Goal: Task Accomplishment & Management: Manage account settings

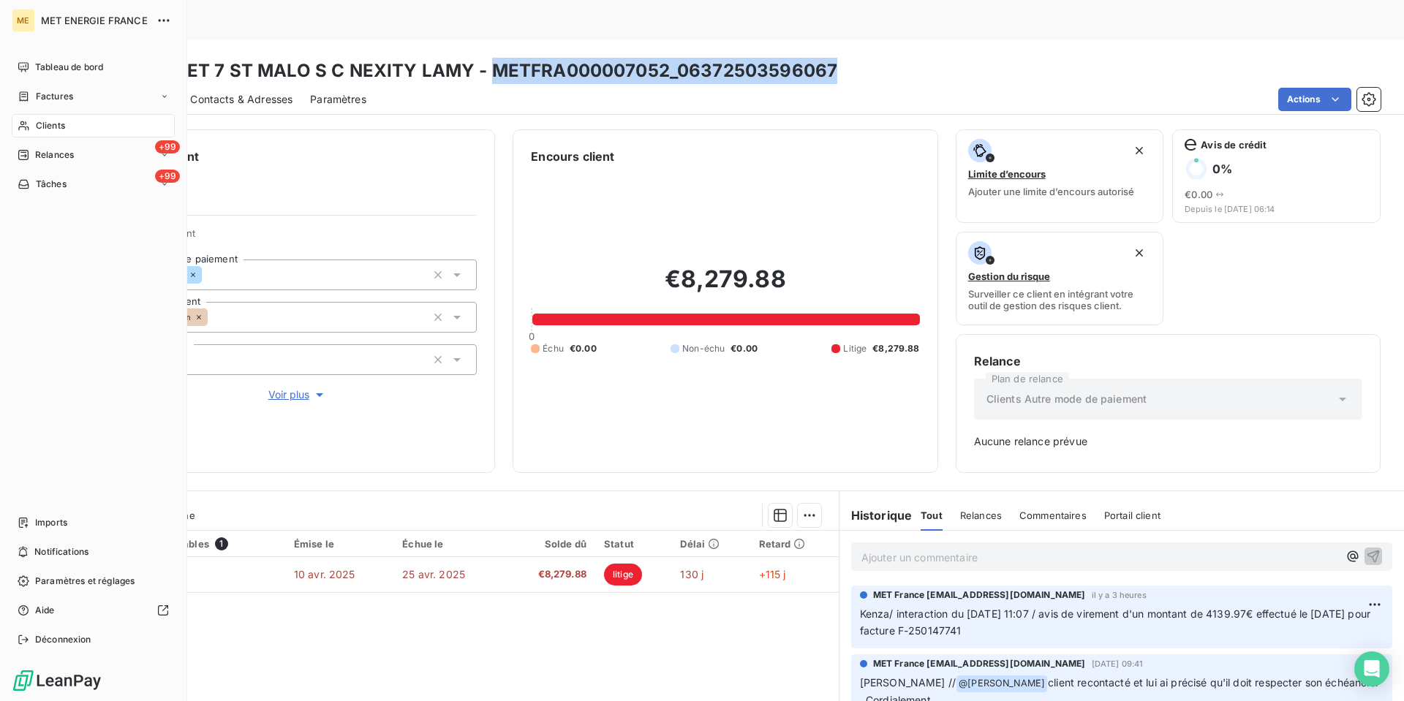
scroll to position [42, 0]
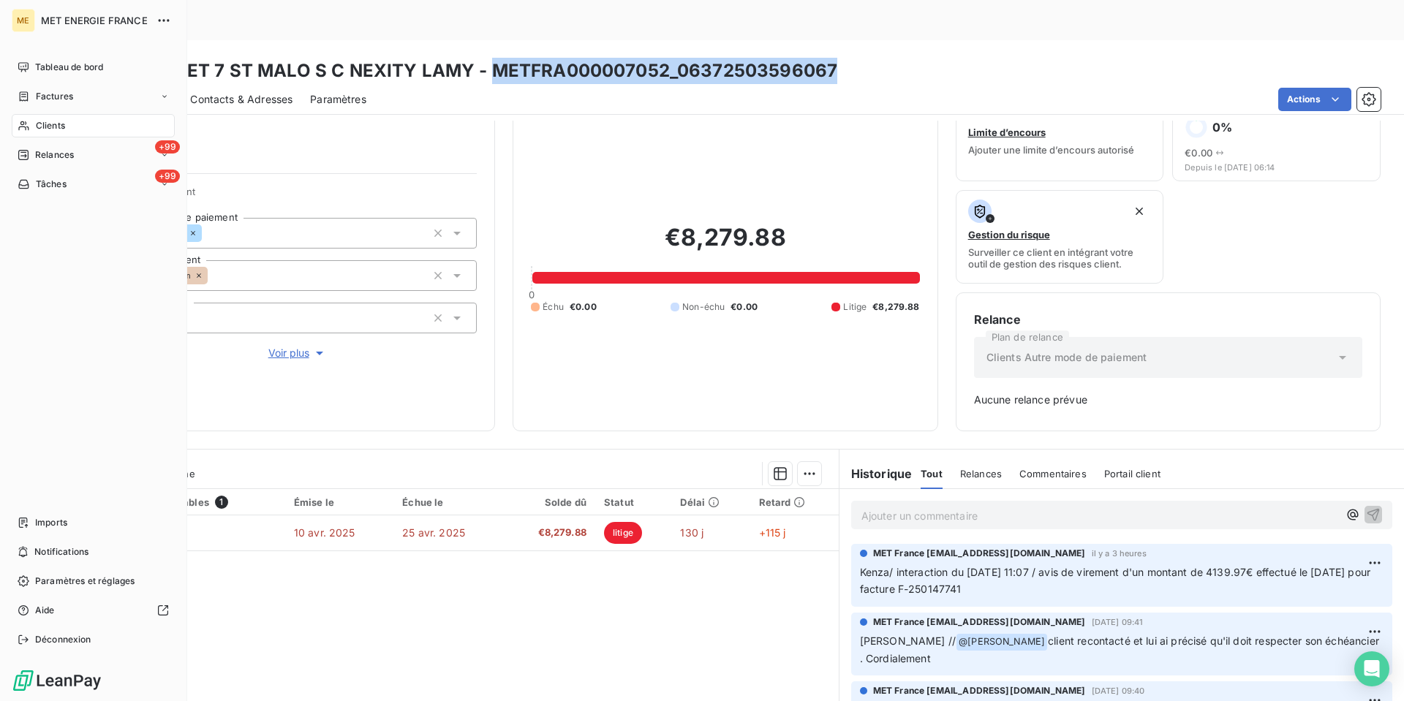
click at [37, 132] on span "Clients" at bounding box center [50, 125] width 29 height 13
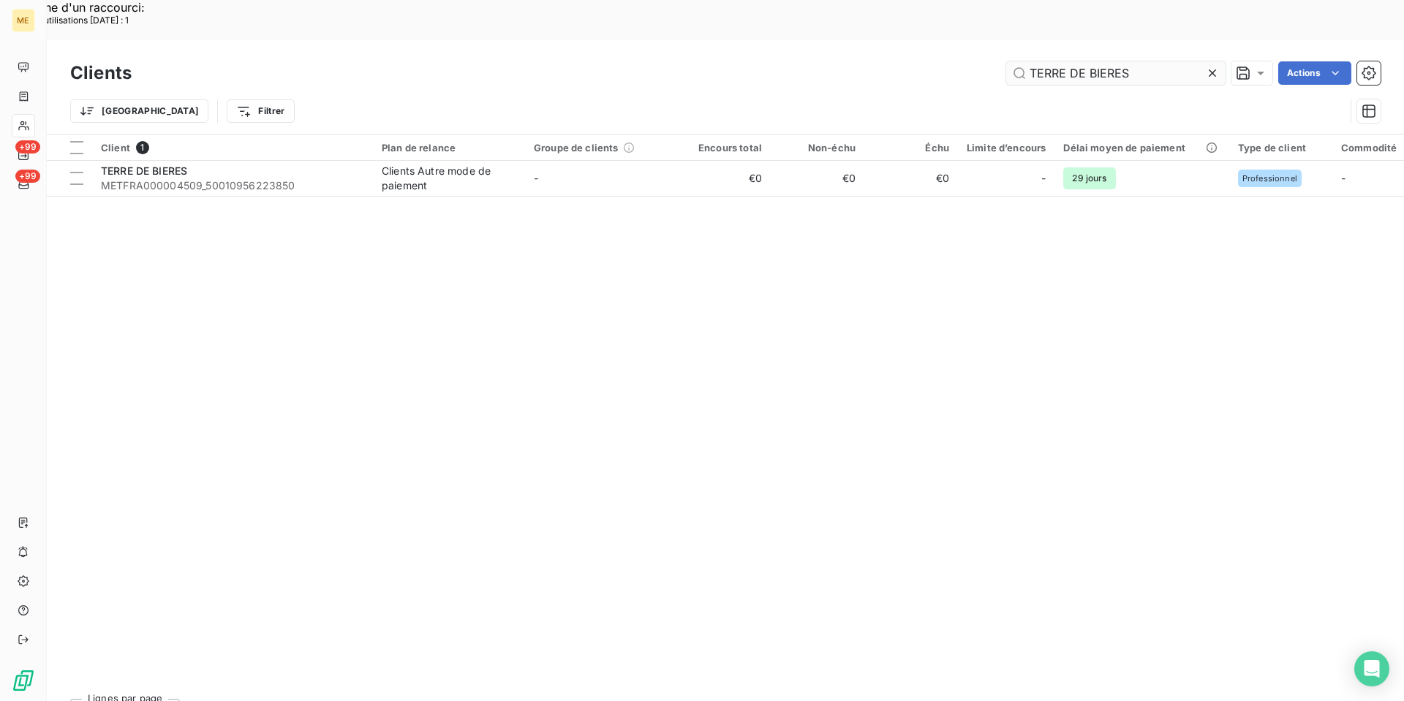
click at [1048, 61] on input "TERRE DE BIERES" at bounding box center [1115, 72] width 219 height 23
type input "GI081046"
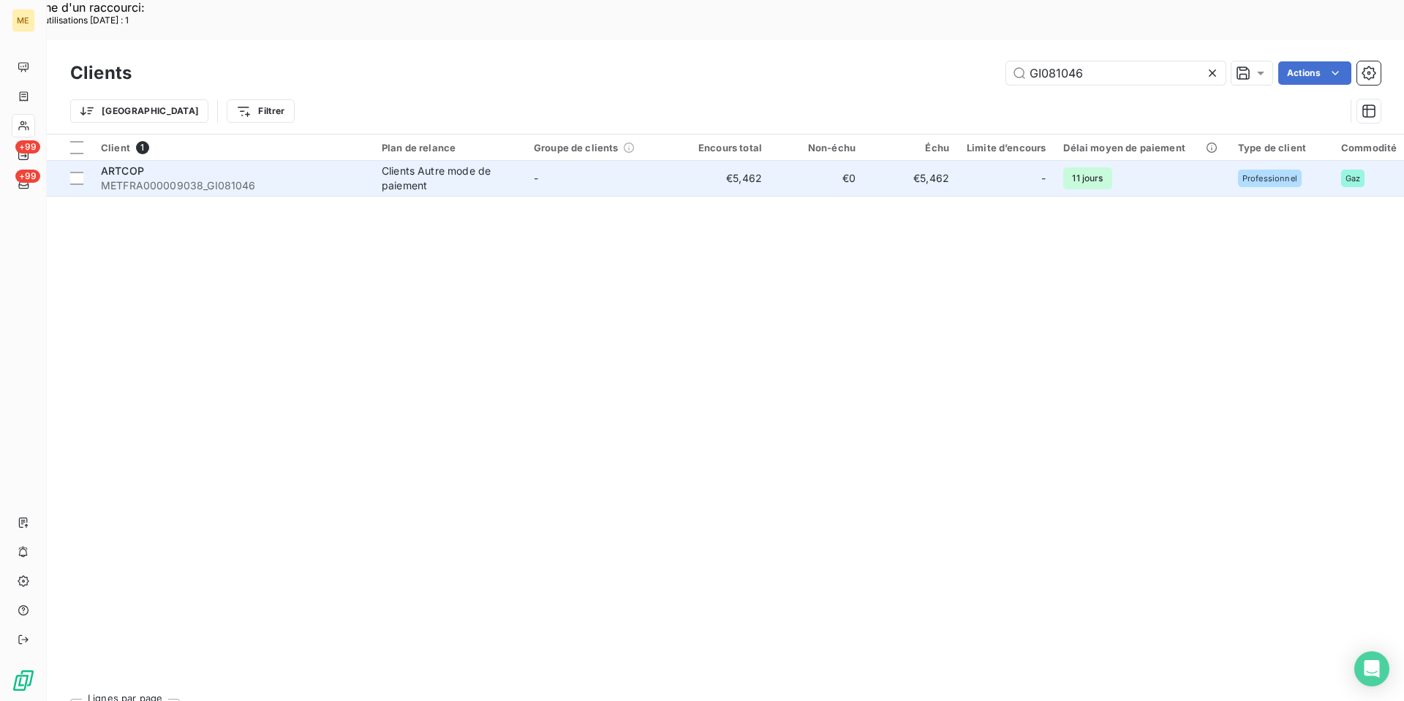
click at [192, 164] on div "ARTCOP" at bounding box center [232, 171] width 263 height 15
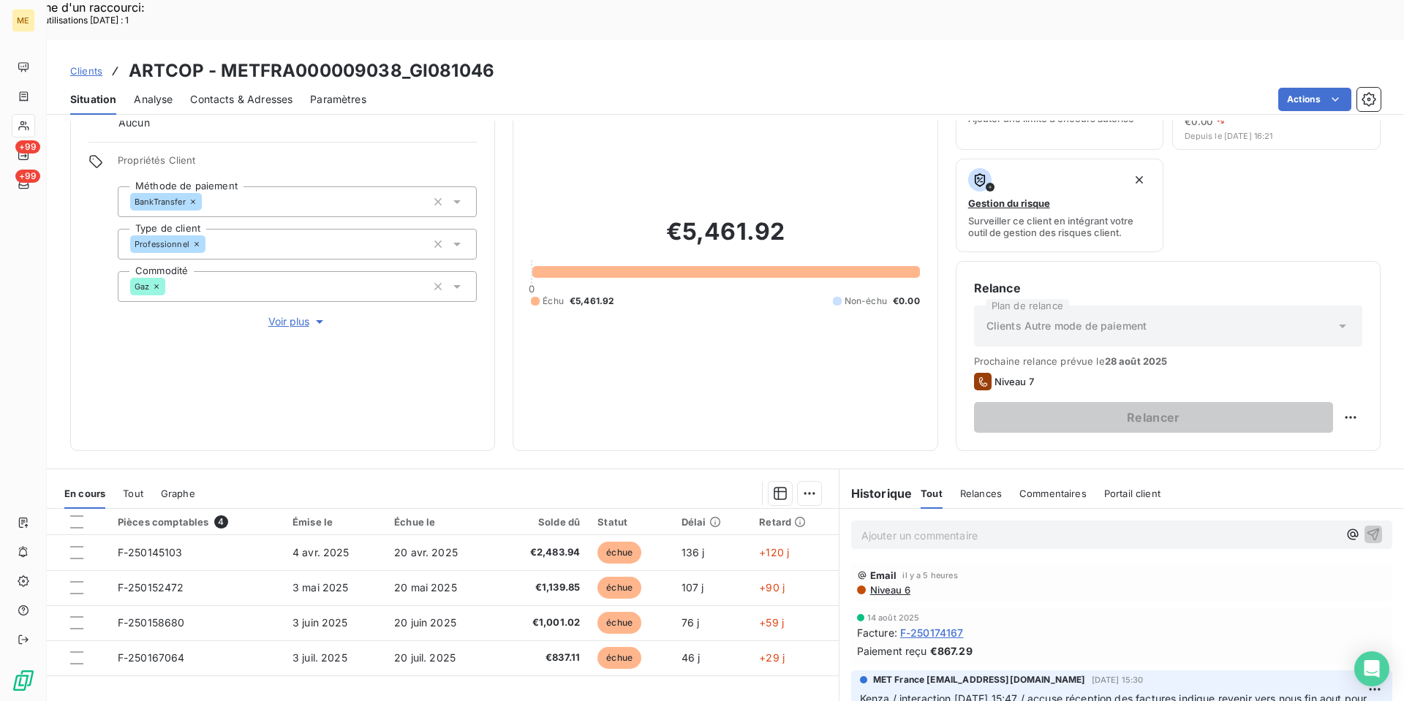
scroll to position [166, 0]
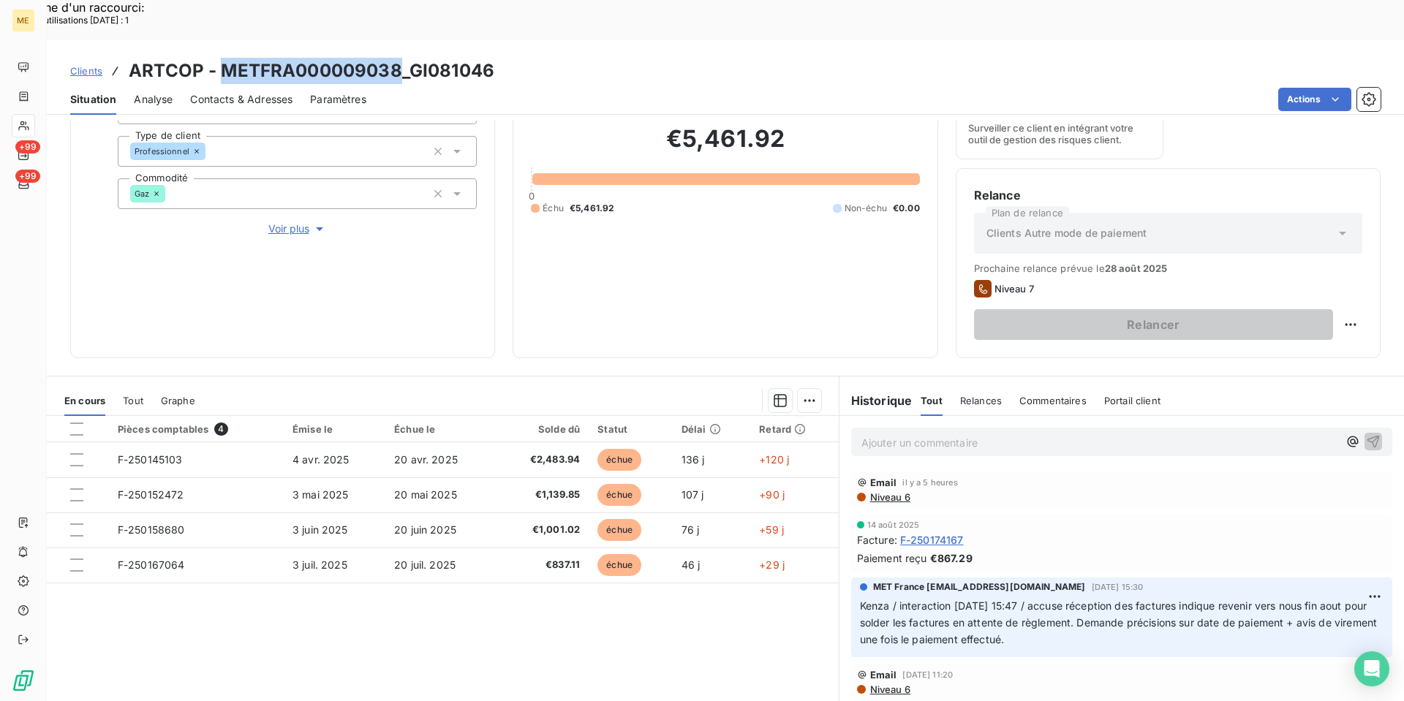
copy h3 "METFRA000009038"
drag, startPoint x: 394, startPoint y: 27, endPoint x: 224, endPoint y: 31, distance: 169.6
click at [224, 58] on h3 "ARTCOP - METFRA000009038_GI081046" at bounding box center [312, 71] width 366 height 26
click at [228, 84] on div "Contacts & Adresses" at bounding box center [241, 99] width 102 height 31
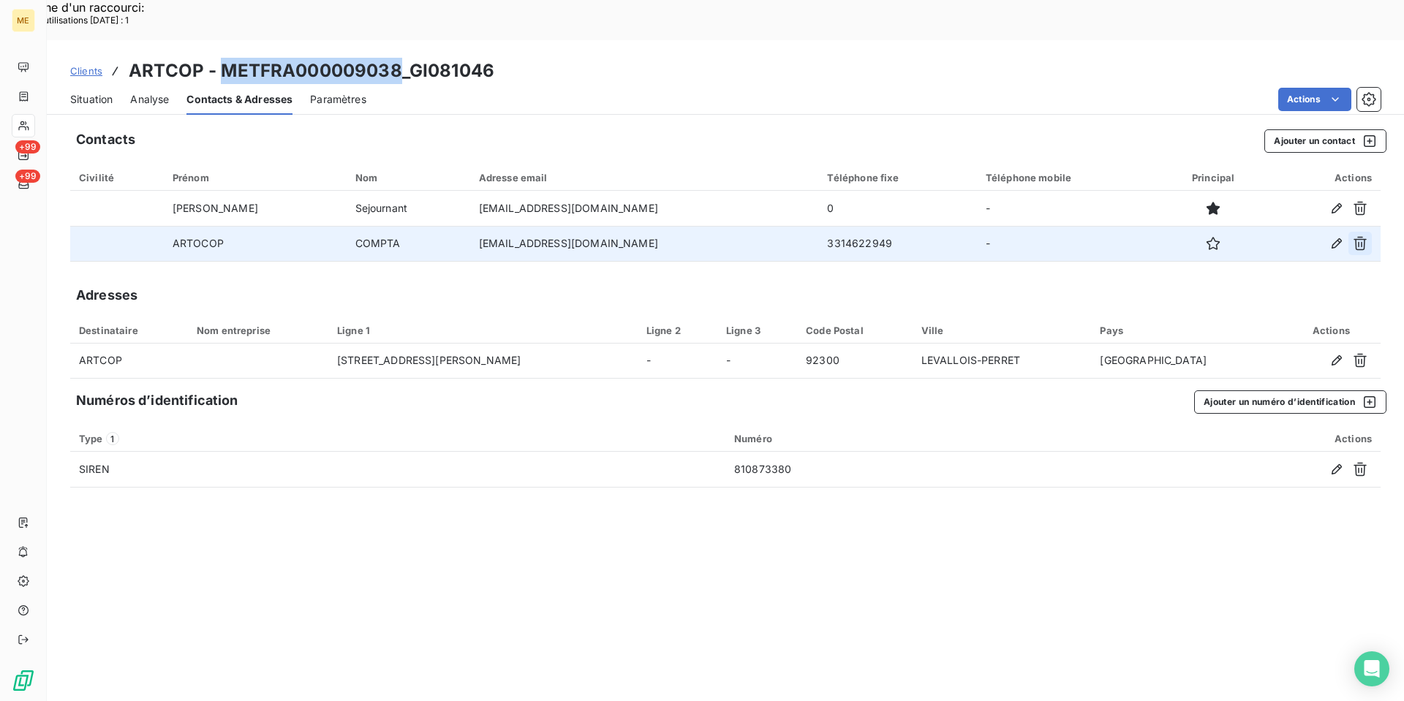
click at [1363, 237] on icon "button" at bounding box center [1359, 244] width 13 height 14
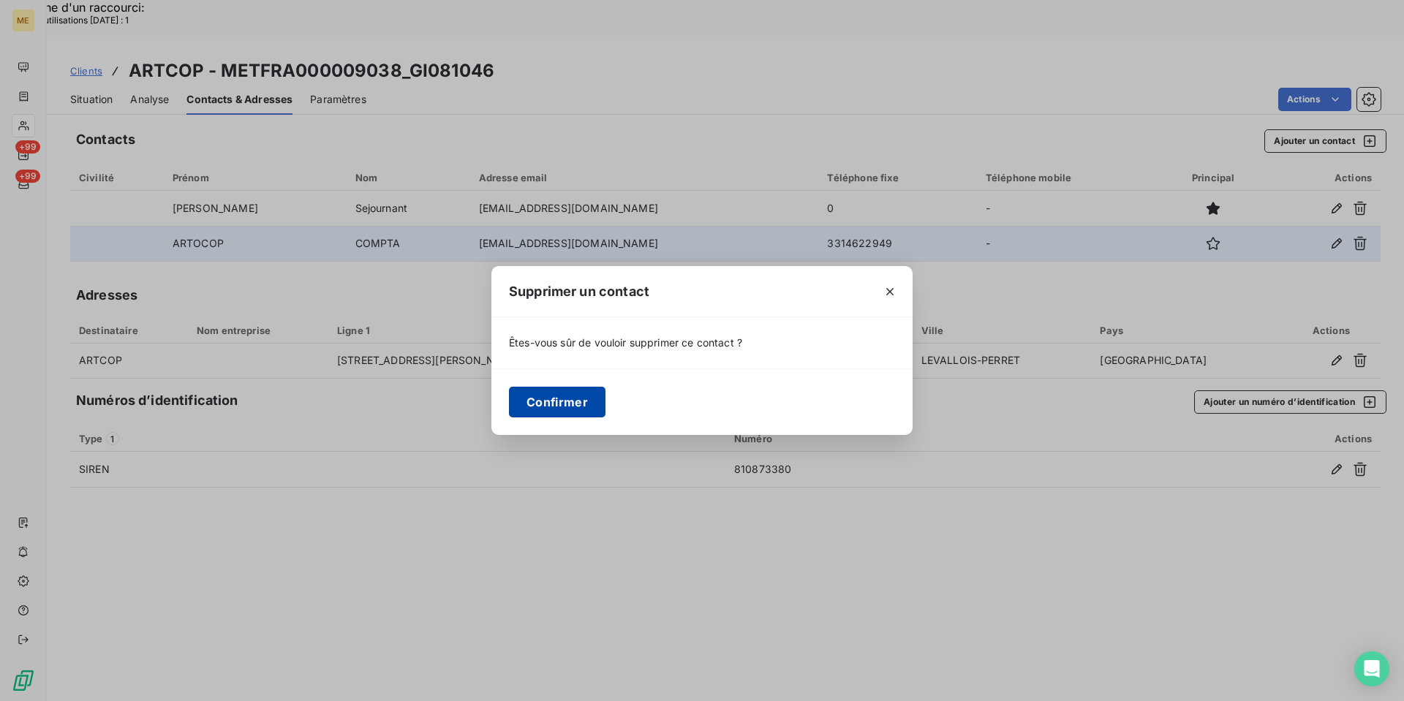
click at [575, 393] on button "Confirmer" at bounding box center [557, 402] width 97 height 31
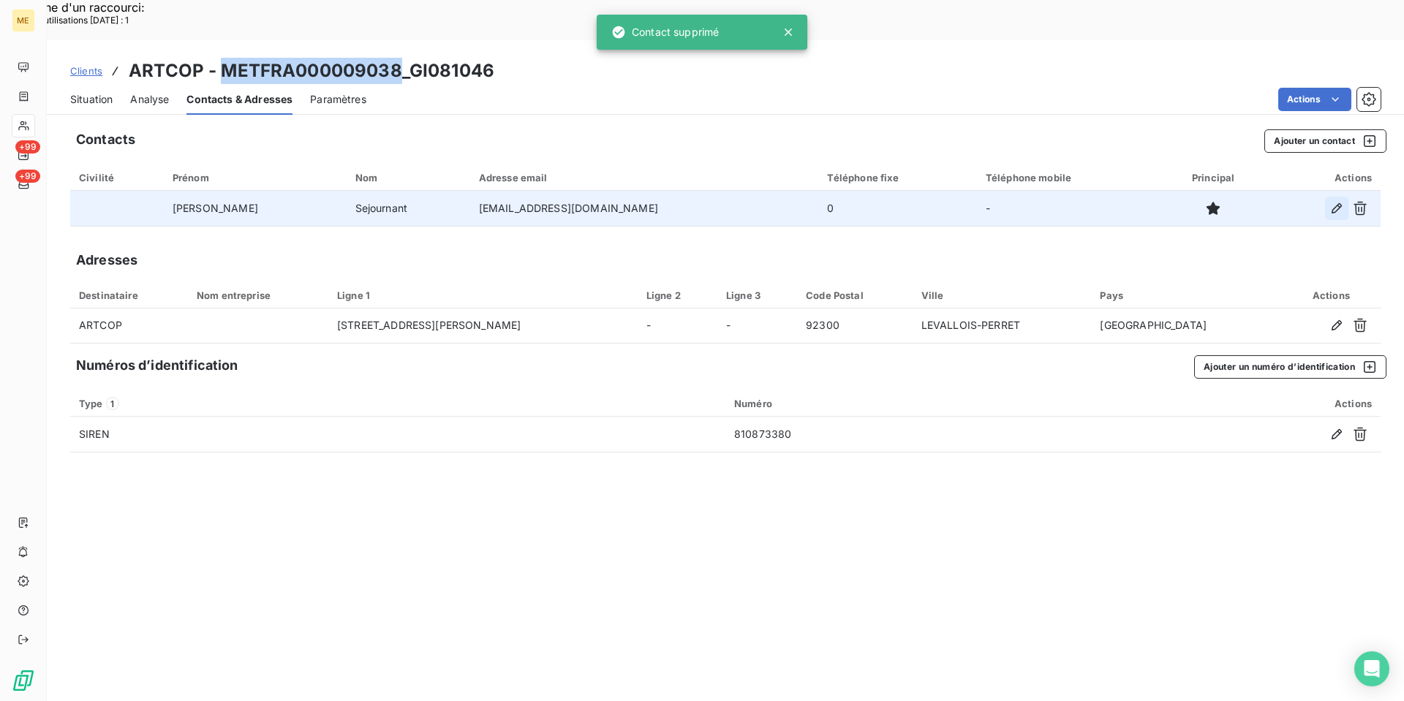
click at [1332, 201] on icon "button" at bounding box center [1336, 208] width 15 height 15
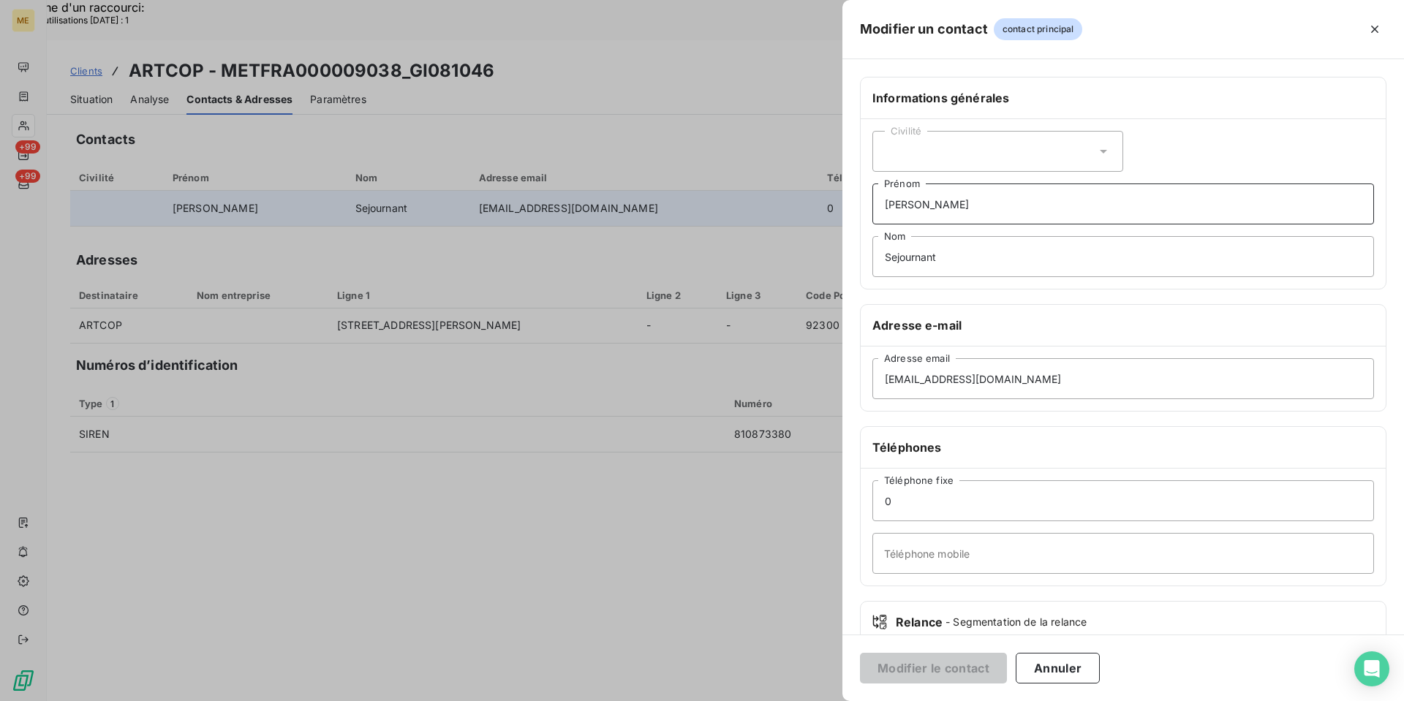
drag, startPoint x: 944, startPoint y: 205, endPoint x: 852, endPoint y: 200, distance: 91.5
click at [852, 200] on div "Informations générales Civilité [PERSON_NAME] Sejournant Nom Adresse e-mail [EM…" at bounding box center [1122, 401] width 561 height 649
type input "Celine"
type input "COURREGES"
drag, startPoint x: 1027, startPoint y: 379, endPoint x: 798, endPoint y: 366, distance: 229.9
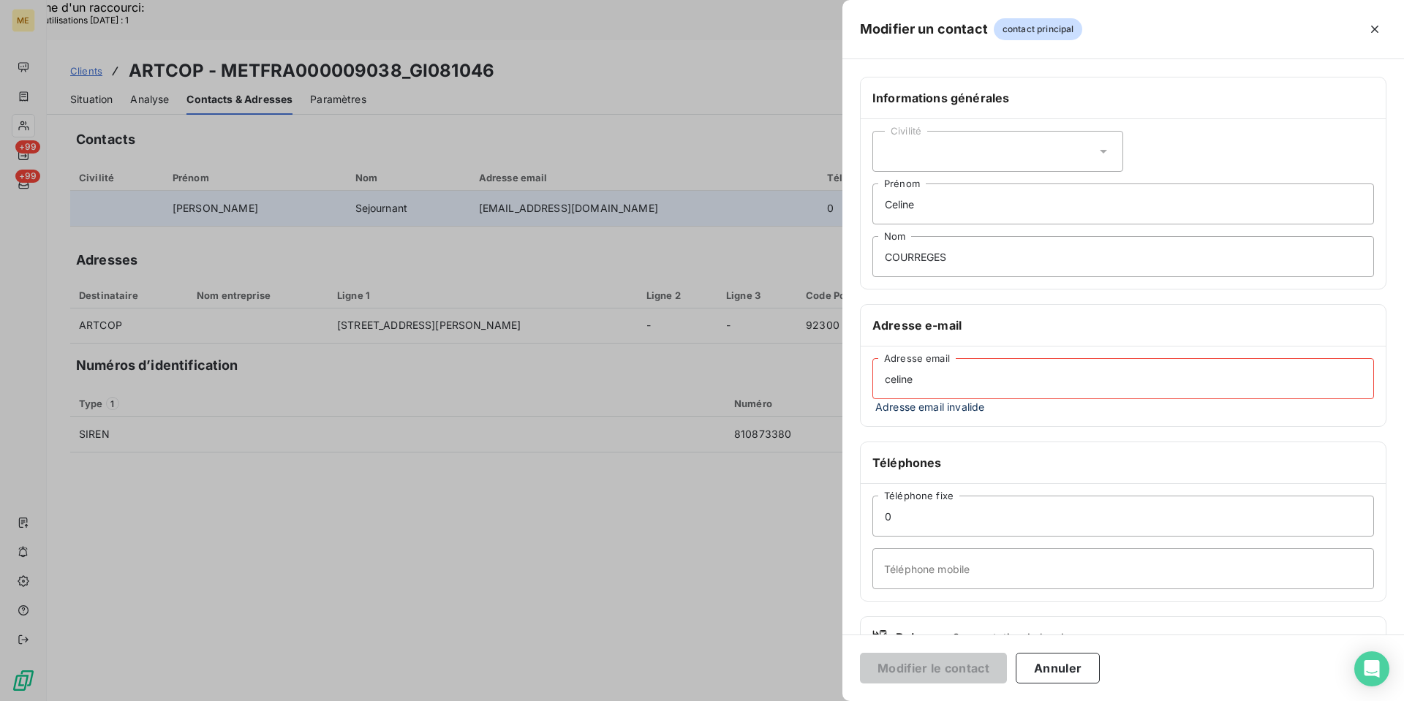
type input "[EMAIL_ADDRESS][DOMAIN_NAME]"
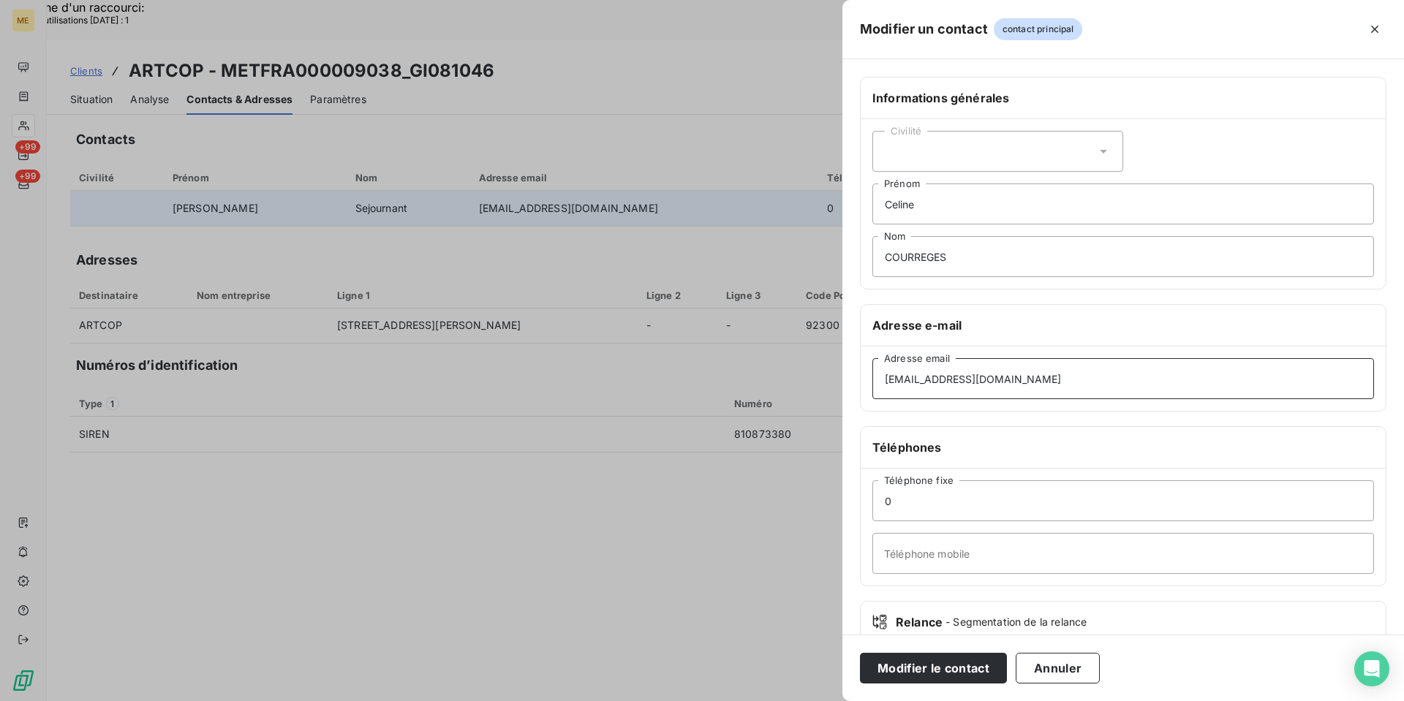
scroll to position [91, 0]
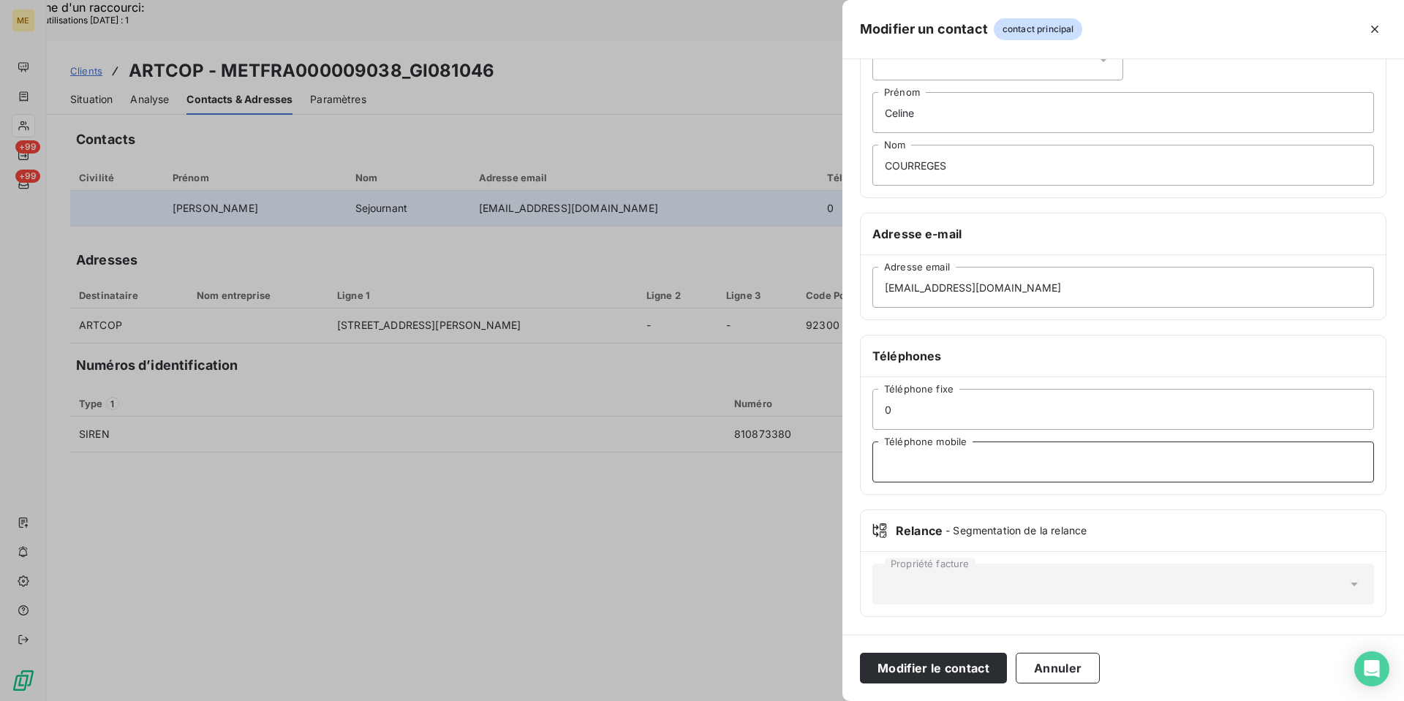
click at [960, 450] on input "Téléphone mobile" at bounding box center [1123, 462] width 502 height 41
paste input "624190443"
type input "0624190443"
click at [978, 406] on input "0" at bounding box center [1123, 409] width 502 height 41
paste input "146229490"
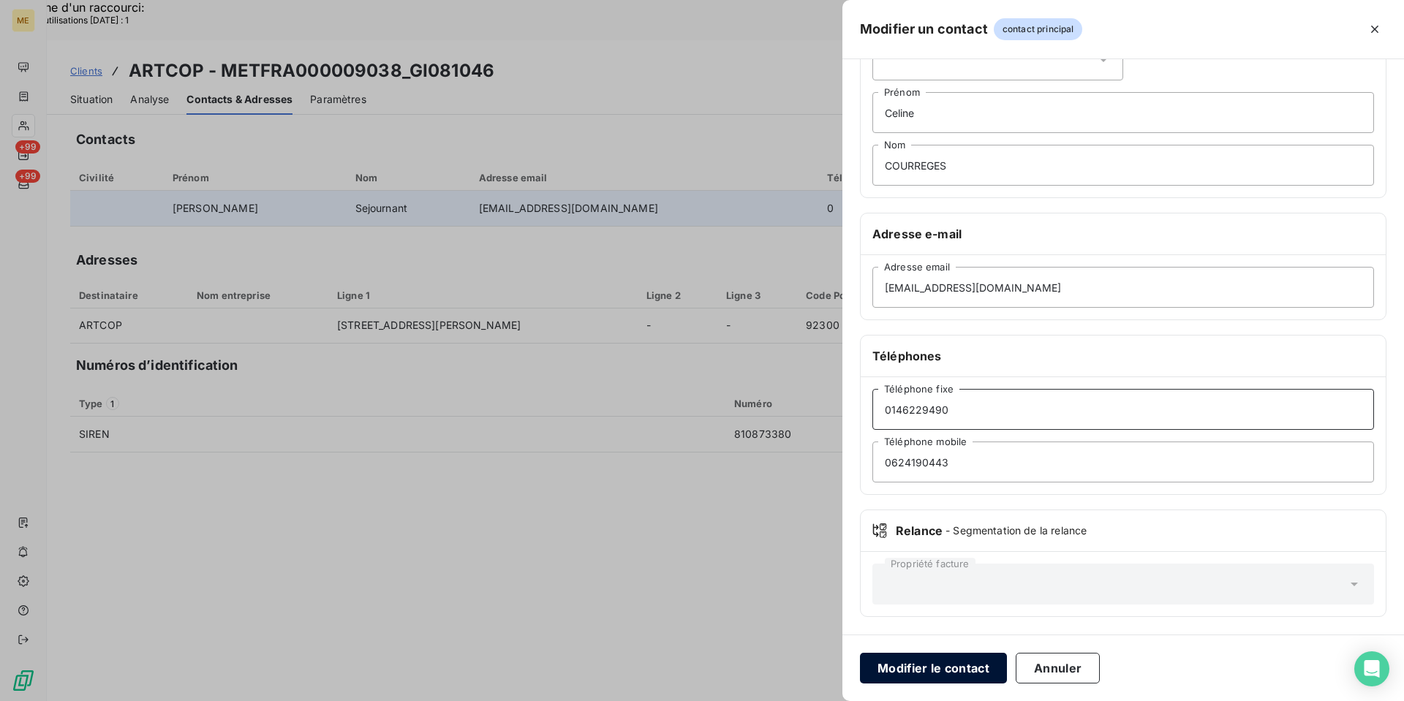
type input "0146229490"
click at [958, 666] on button "Modifier le contact" at bounding box center [933, 668] width 147 height 31
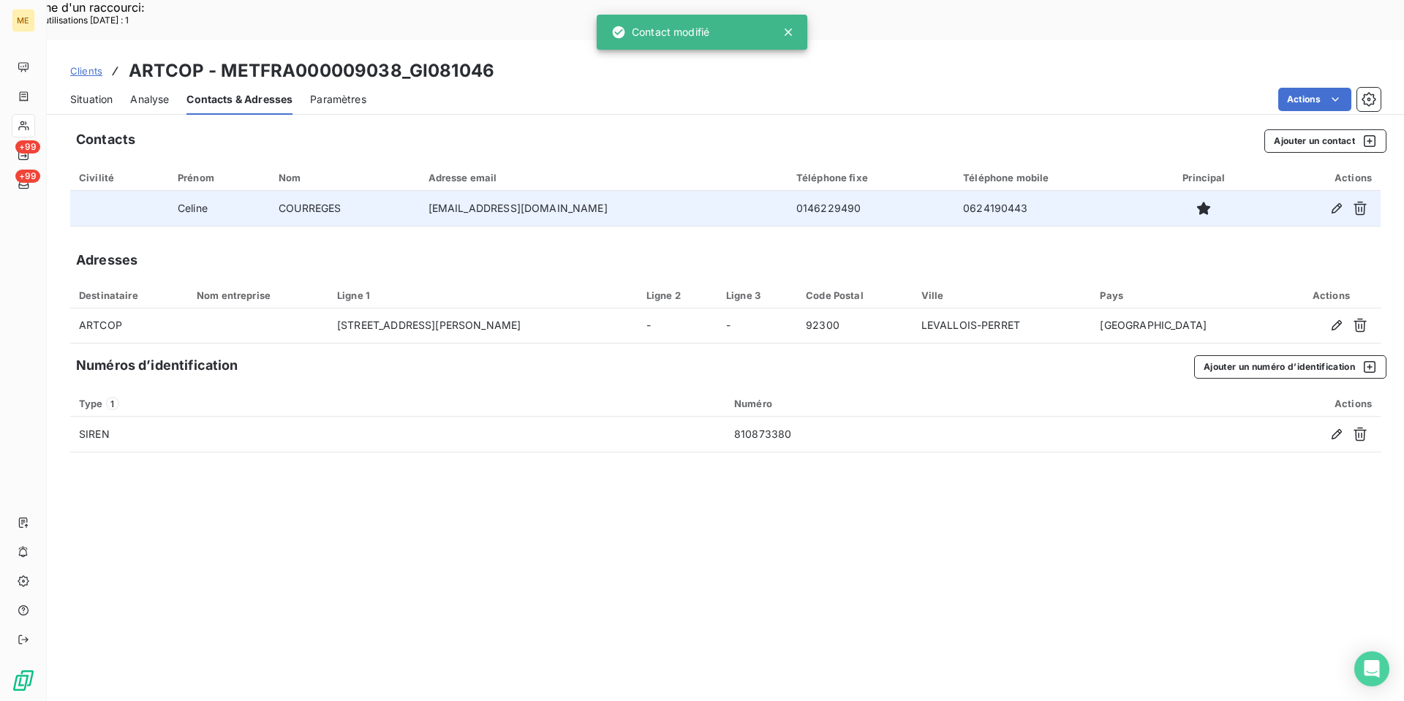
drag, startPoint x: 81, startPoint y: 61, endPoint x: 88, endPoint y: 60, distance: 7.5
click at [85, 92] on span "Situation" at bounding box center [91, 99] width 42 height 15
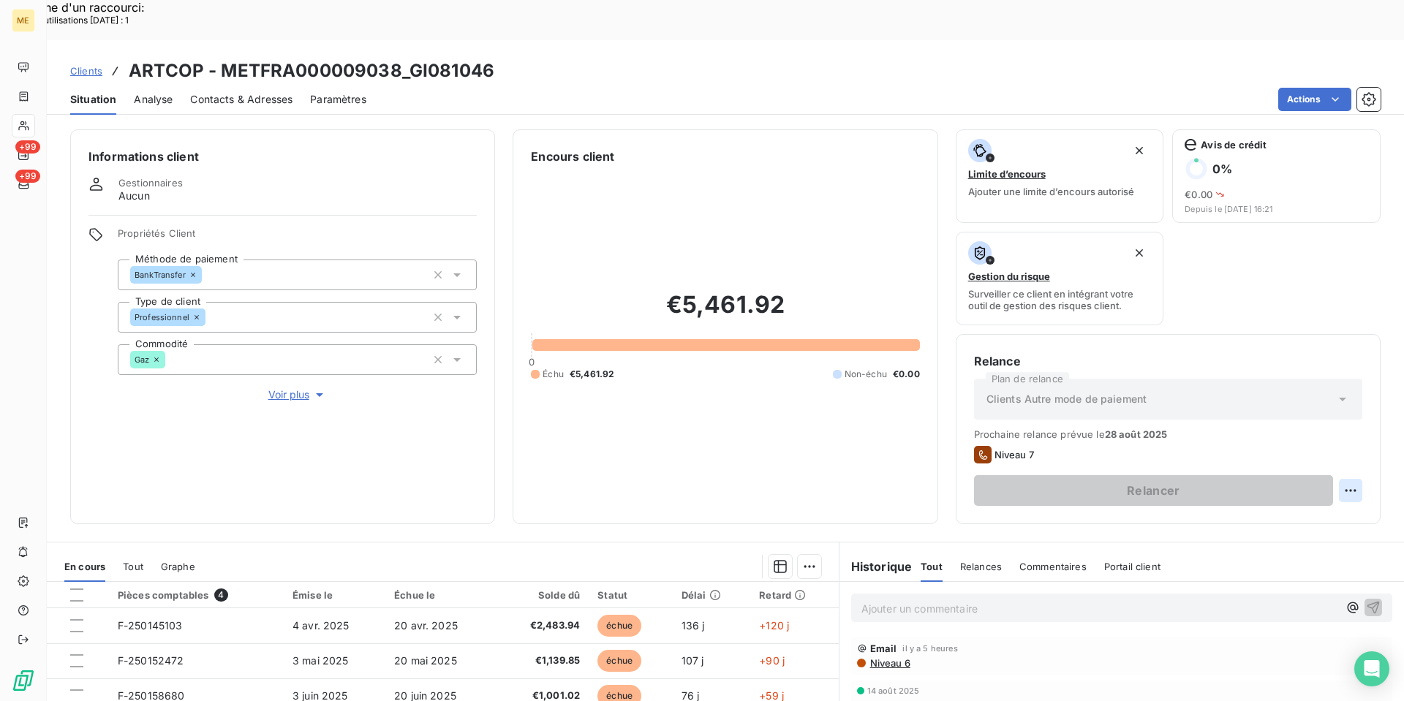
click at [1244, 487] on div "Replanifier cette action" at bounding box center [1279, 482] width 131 height 23
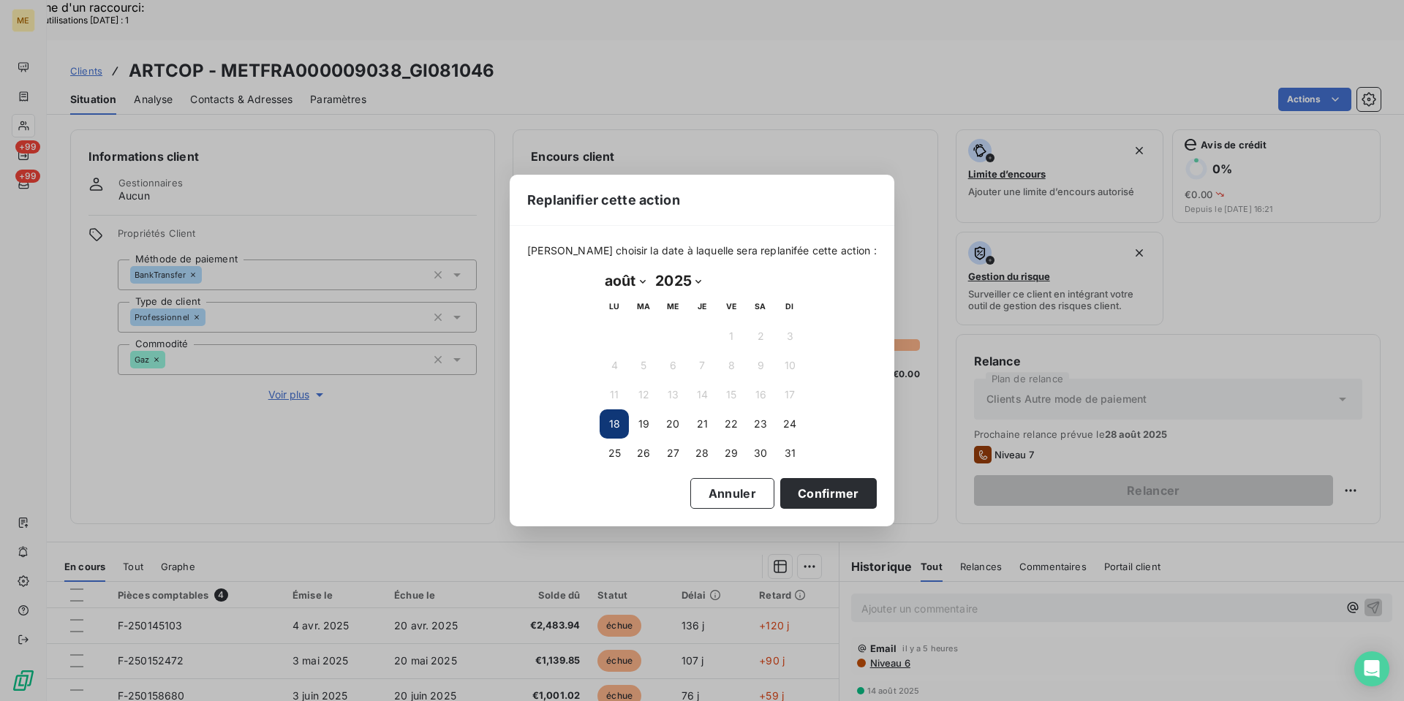
click at [626, 282] on select "janvier février mars avril mai juin juillet août septembre octobre novembre déc…" at bounding box center [624, 280] width 50 height 23
select select "8"
click at [599, 269] on select "janvier février mars avril mai juin juillet août septembre octobre novembre déc…" at bounding box center [624, 280] width 50 height 23
click at [787, 493] on button "Confirmer" at bounding box center [828, 493] width 97 height 31
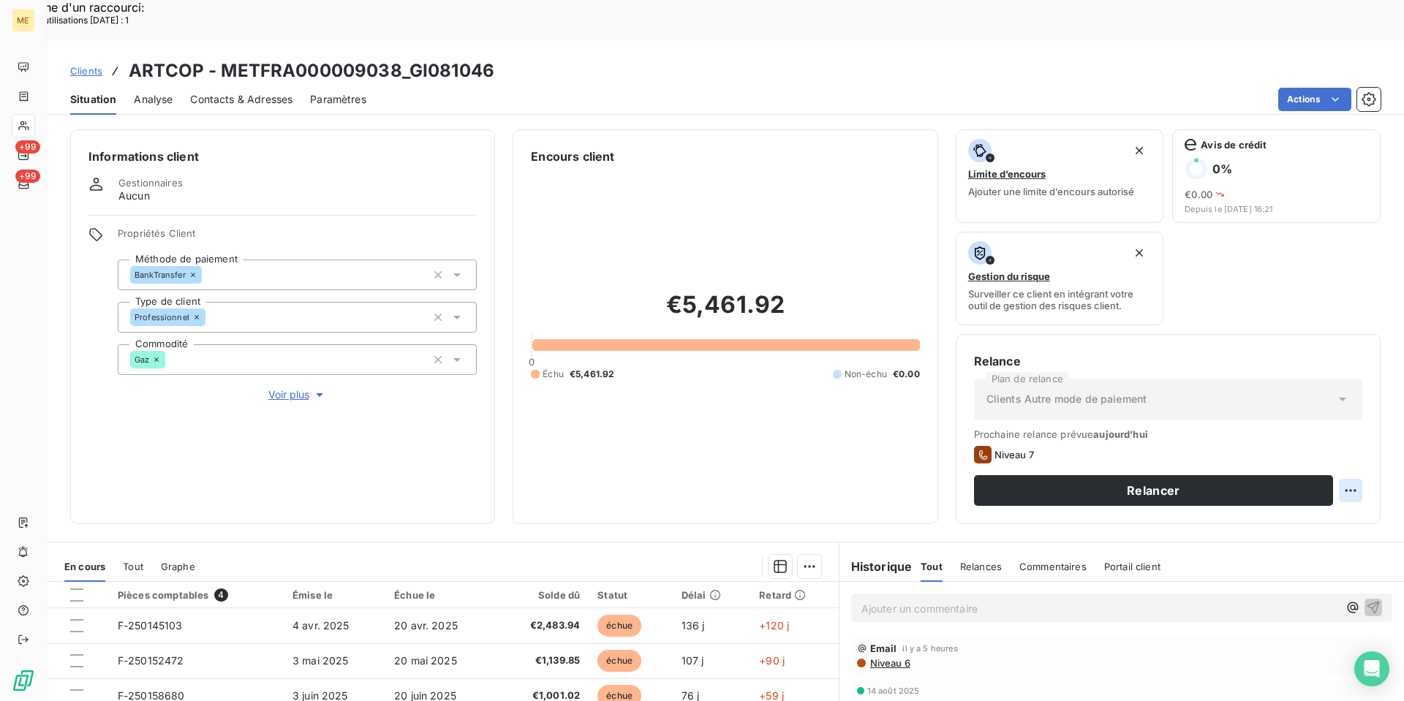
click at [1289, 486] on div "Replanifier cette action" at bounding box center [1279, 482] width 131 height 23
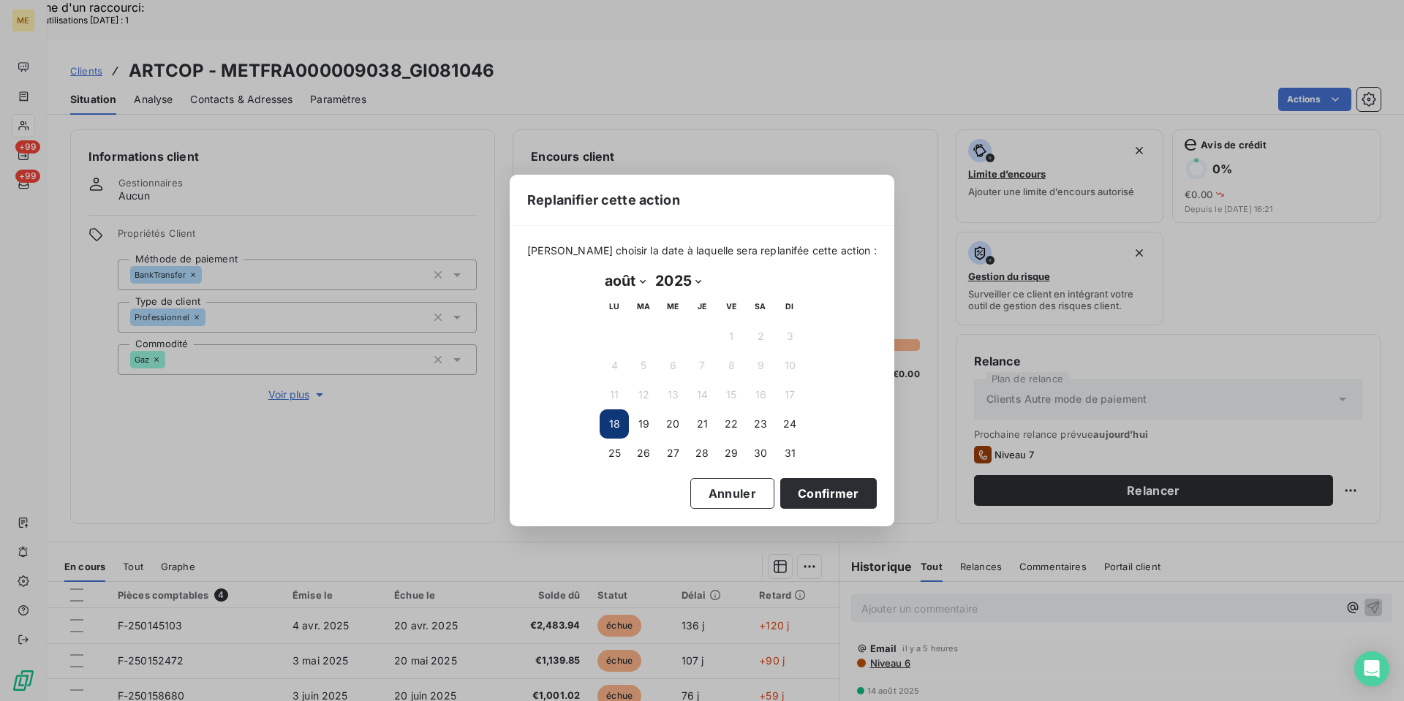
click at [640, 279] on select "janvier février mars avril mai juin juillet août septembre octobre novembre déc…" at bounding box center [624, 280] width 50 height 23
select select "8"
click at [599, 269] on select "janvier février mars avril mai juin juillet août septembre octobre novembre déc…" at bounding box center [624, 280] width 50 height 23
click at [617, 340] on button "1" at bounding box center [613, 336] width 29 height 29
click at [820, 489] on button "Confirmer" at bounding box center [828, 493] width 97 height 31
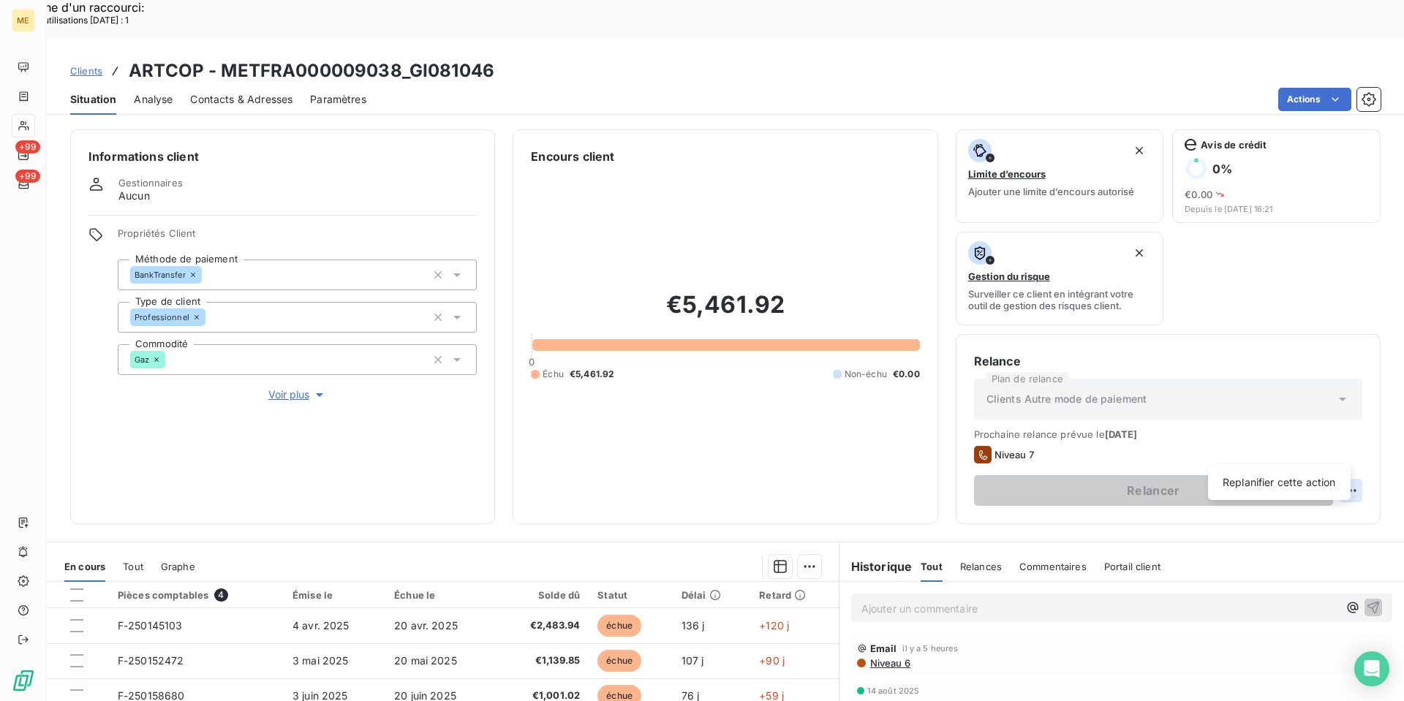
click at [1236, 481] on div "Replanifier cette action" at bounding box center [1279, 482] width 131 height 23
select select "7"
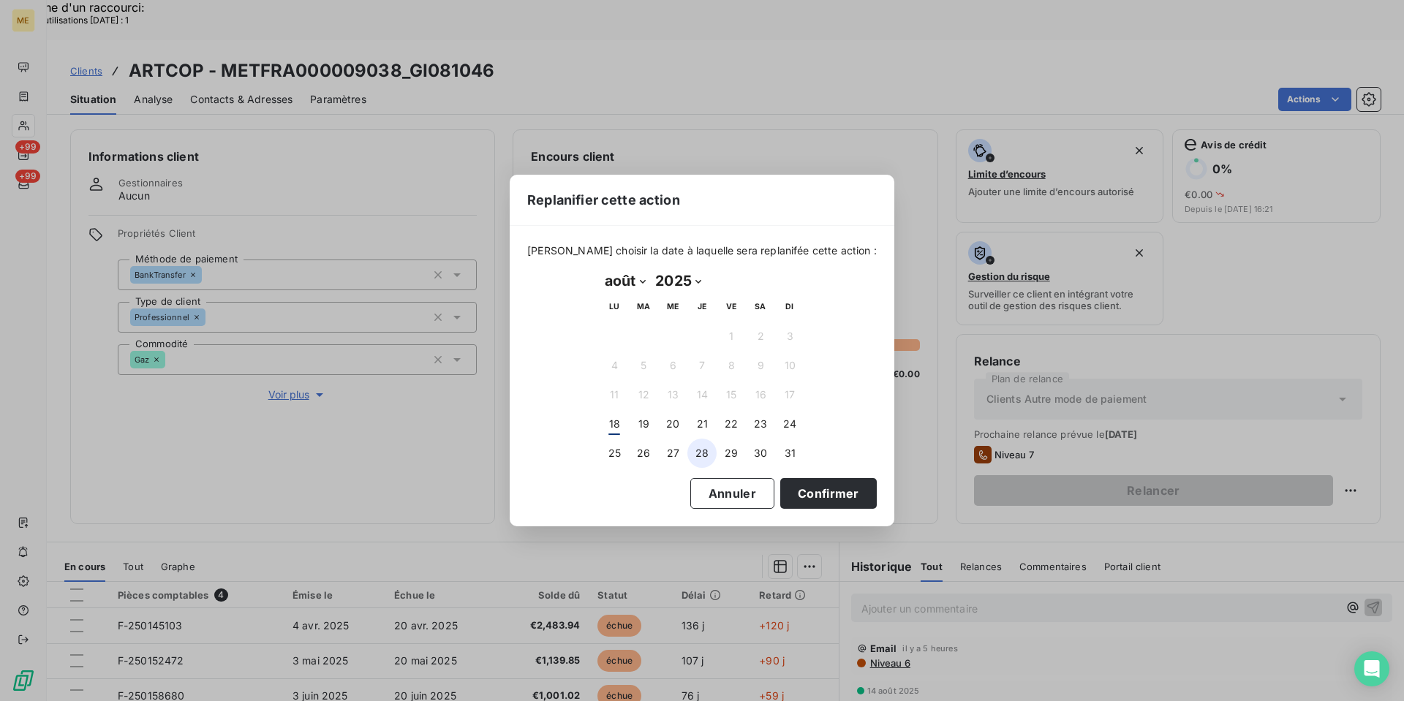
click at [708, 455] on button "28" at bounding box center [701, 453] width 29 height 29
click at [828, 496] on button "Confirmer" at bounding box center [828, 493] width 97 height 31
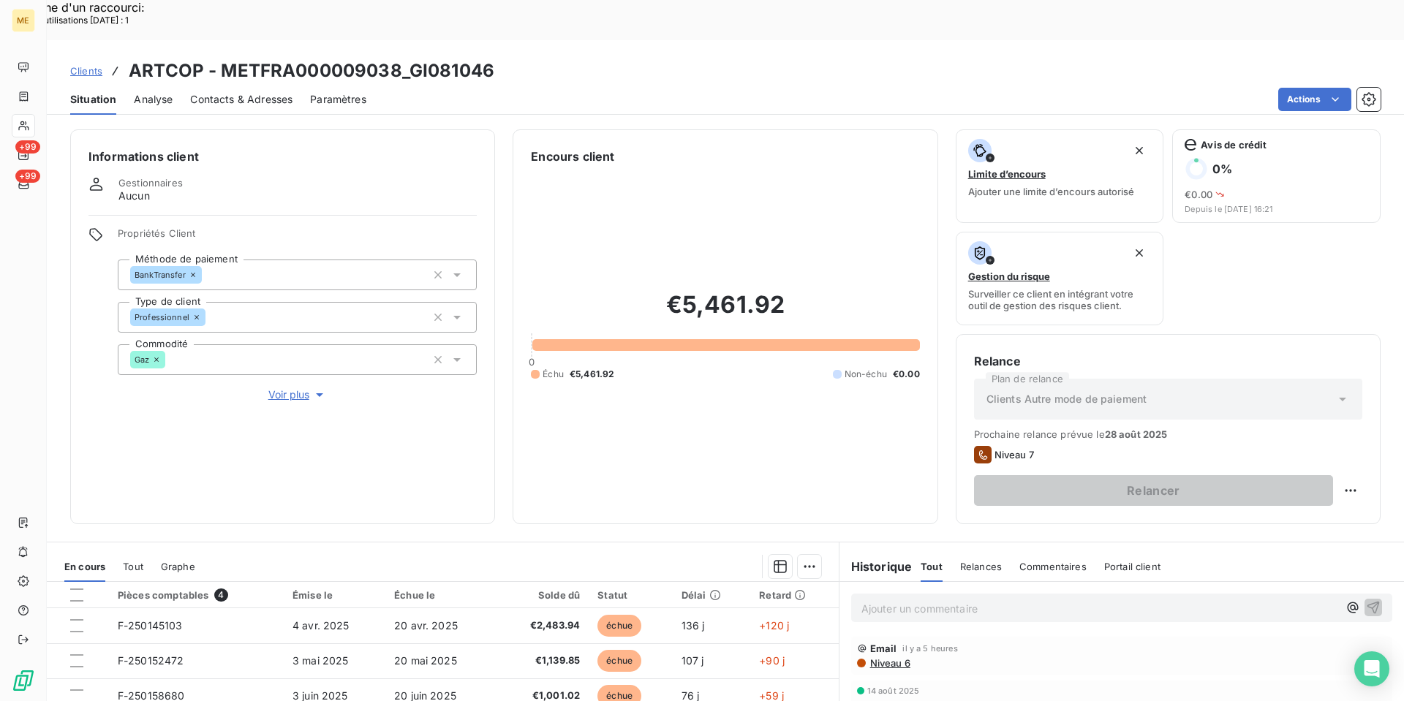
scroll to position [73, 0]
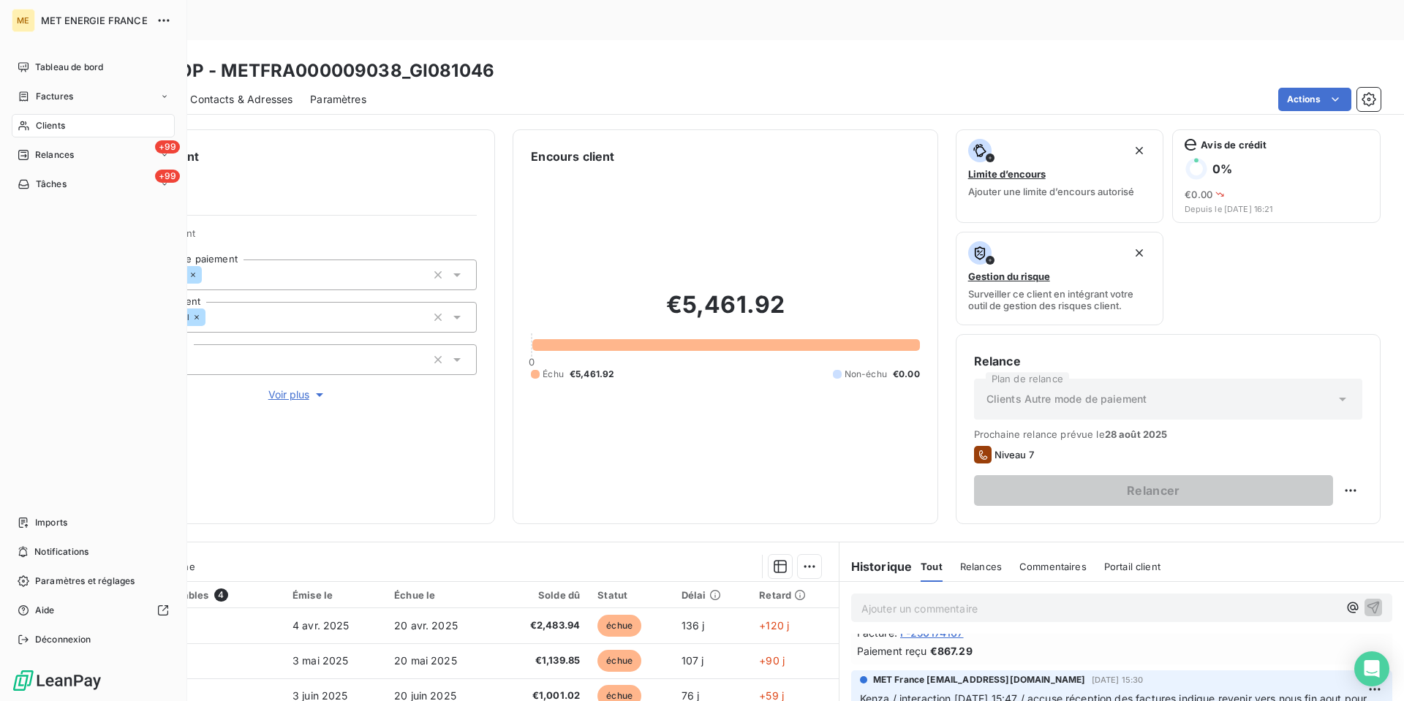
drag, startPoint x: 42, startPoint y: 129, endPoint x: 155, endPoint y: 120, distance: 113.0
click at [42, 129] on span "Clients" at bounding box center [50, 125] width 29 height 13
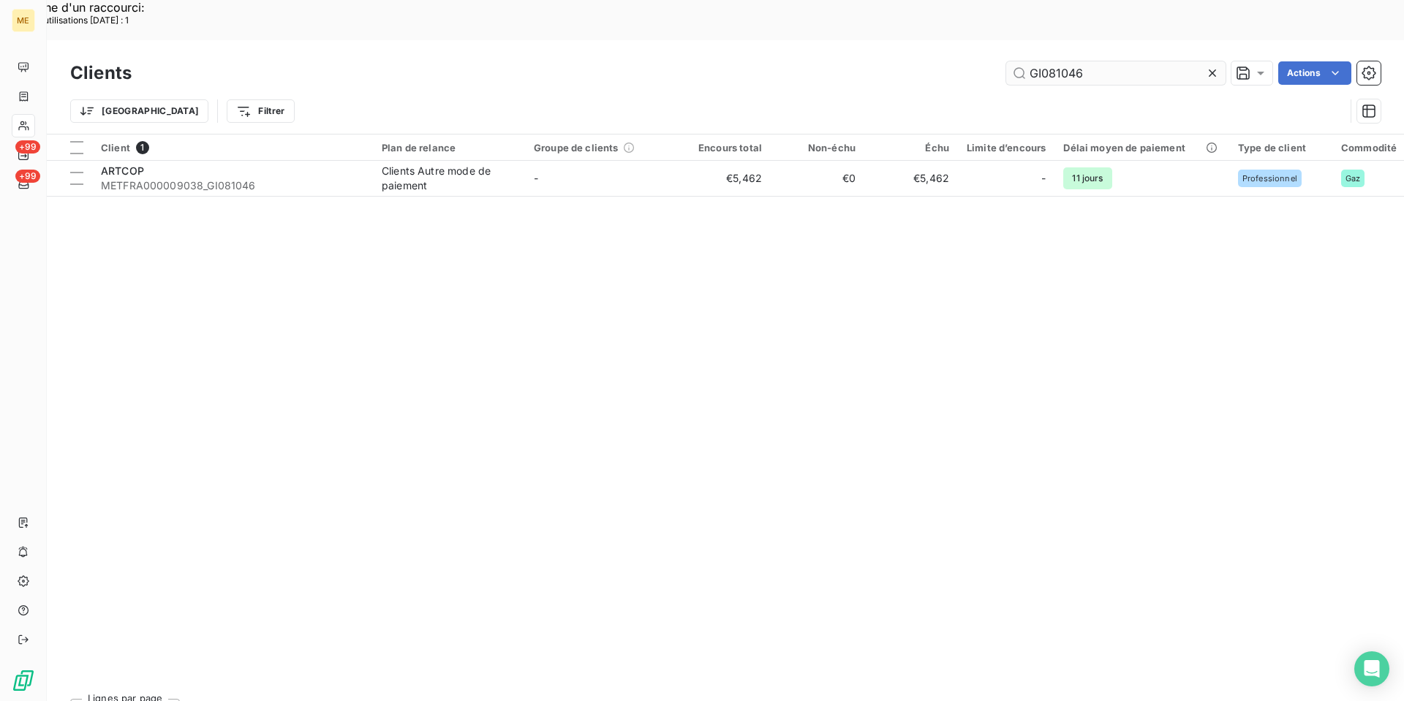
click at [1054, 61] on input "GI081046" at bounding box center [1115, 72] width 219 height 23
click at [1056, 61] on input "GI081046" at bounding box center [1115, 72] width 219 height 23
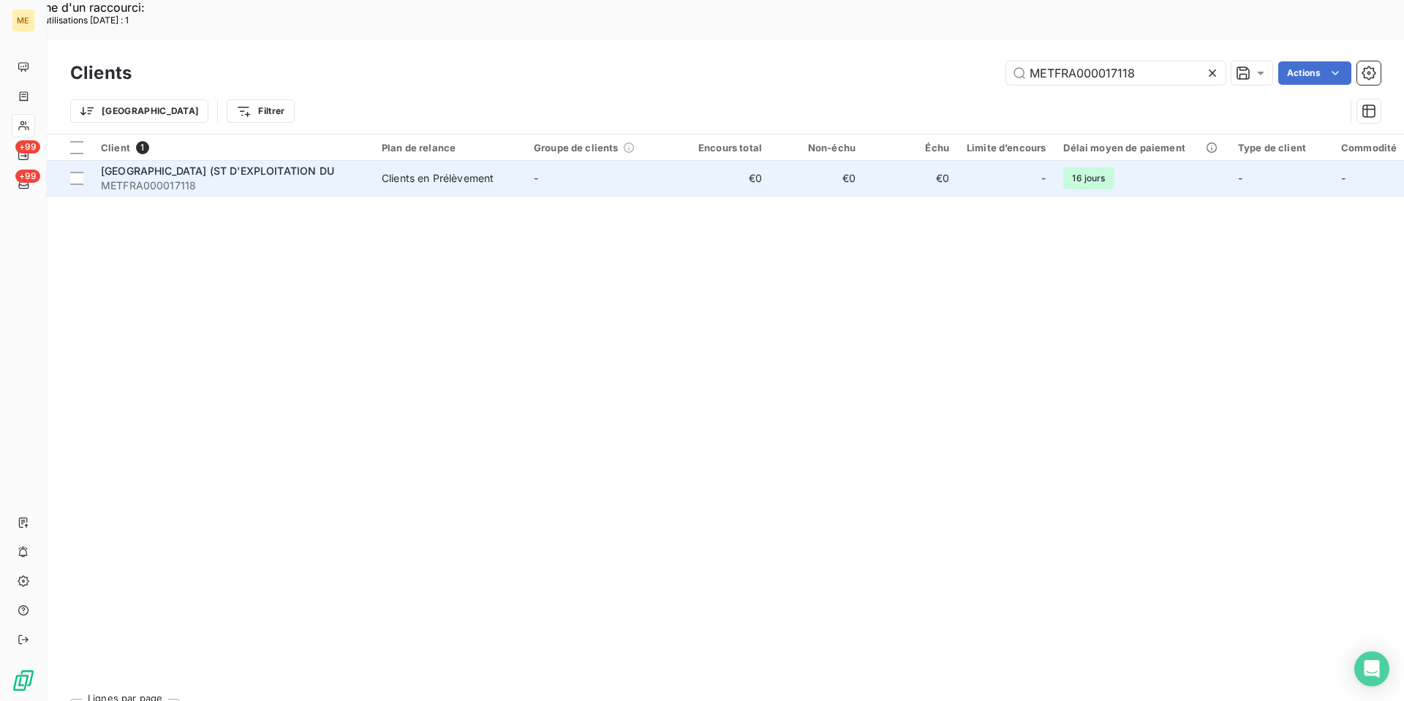
type input "METFRA000017118"
click at [230, 164] on span "[GEOGRAPHIC_DATA] (ST D'EXPLOITATION DU" at bounding box center [217, 170] width 233 height 12
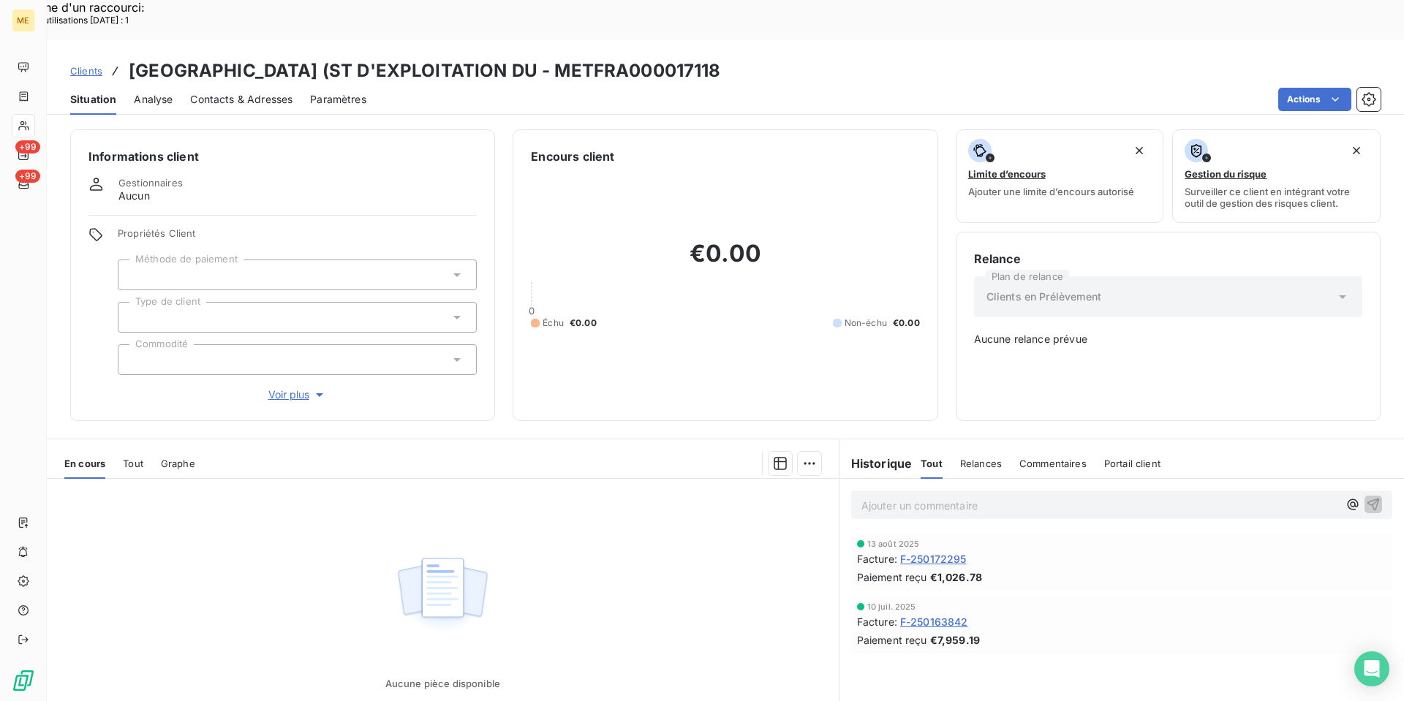
click at [935, 551] on span "F-250172295" at bounding box center [933, 558] width 67 height 15
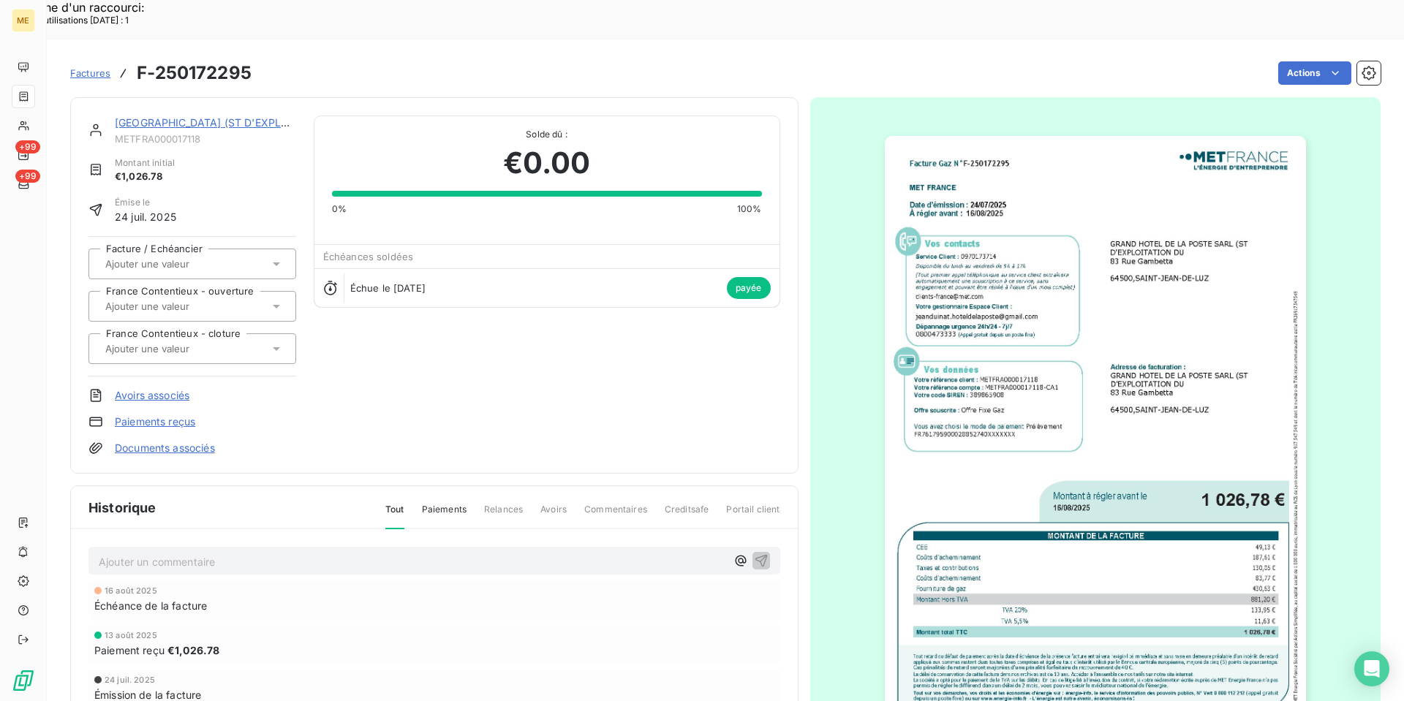
click at [1159, 429] on img "button" at bounding box center [1095, 433] width 421 height 595
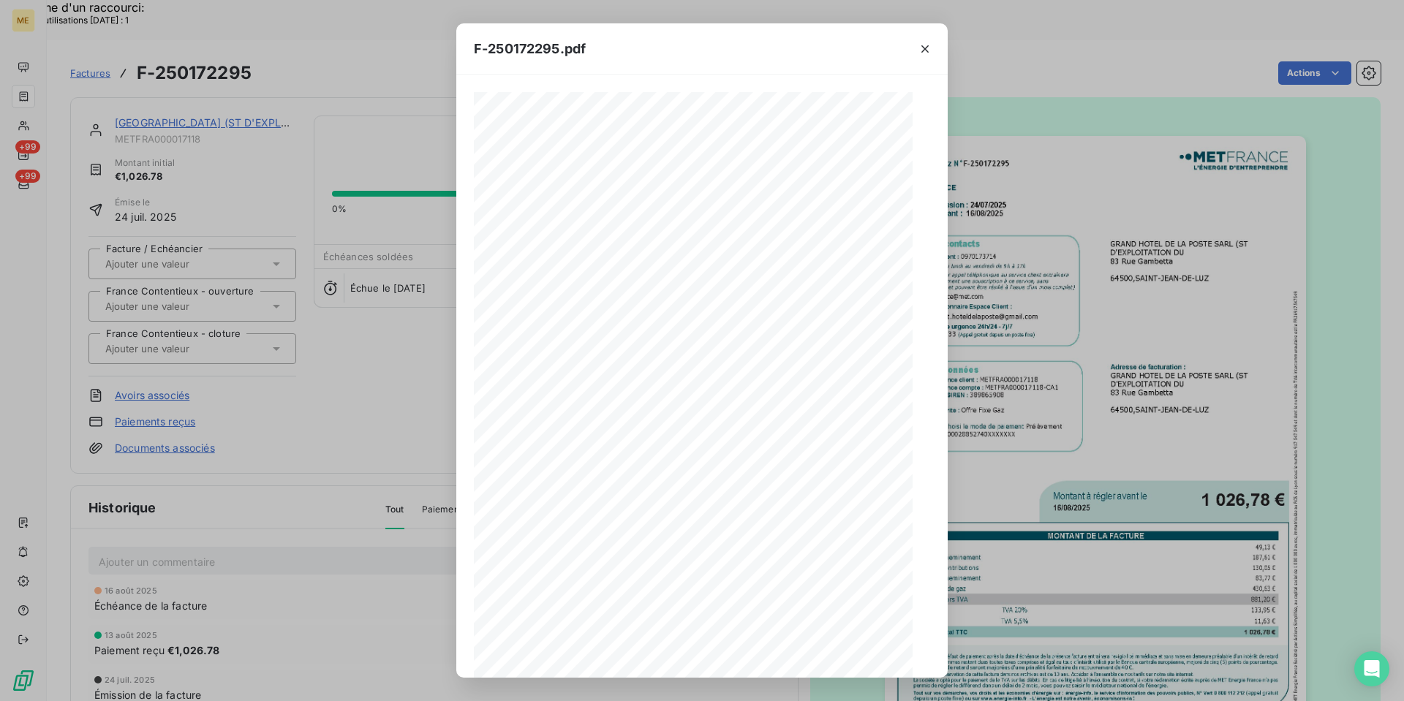
click at [925, 538] on div "Facture Gaz N° F-250172295 MET Energie France [STREET_ADDRESS] [DATE][DOMAIN_NA…" at bounding box center [701, 376] width 491 height 603
click at [763, 653] on icon "button" at bounding box center [756, 651] width 15 height 15
click at [754, 655] on icon "button" at bounding box center [756, 651] width 15 height 15
click at [931, 50] on icon "button" at bounding box center [924, 49] width 15 height 15
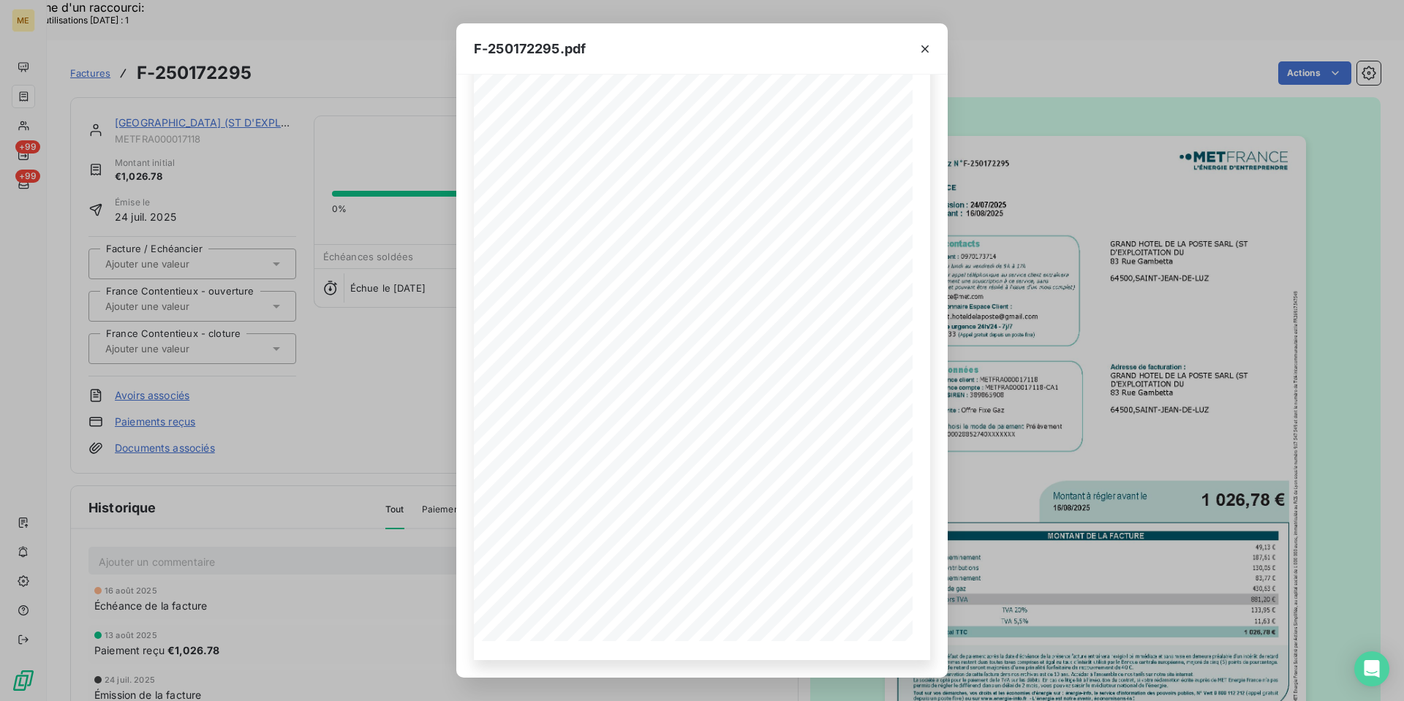
click at [926, 43] on icon "button" at bounding box center [924, 49] width 15 height 15
click at [925, 52] on icon "button" at bounding box center [924, 49] width 15 height 15
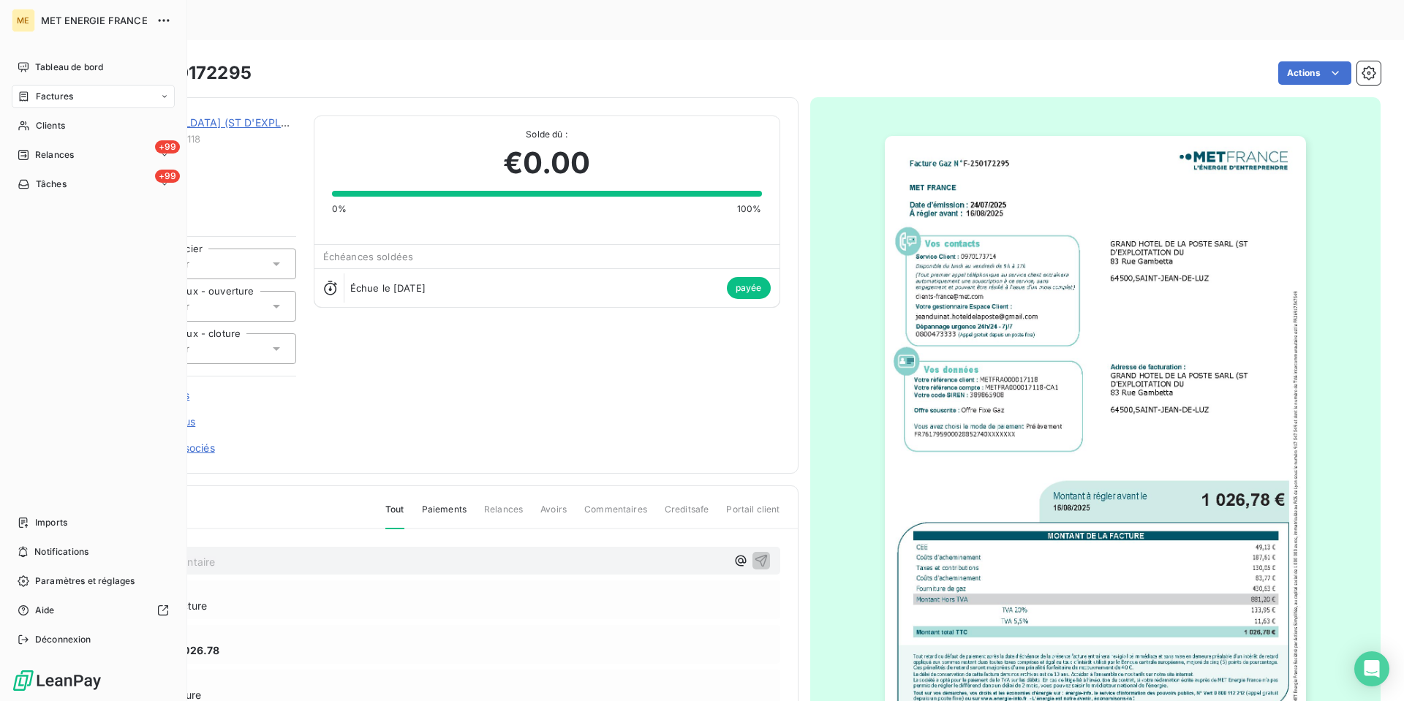
click at [58, 101] on span "Factures" at bounding box center [54, 96] width 37 height 13
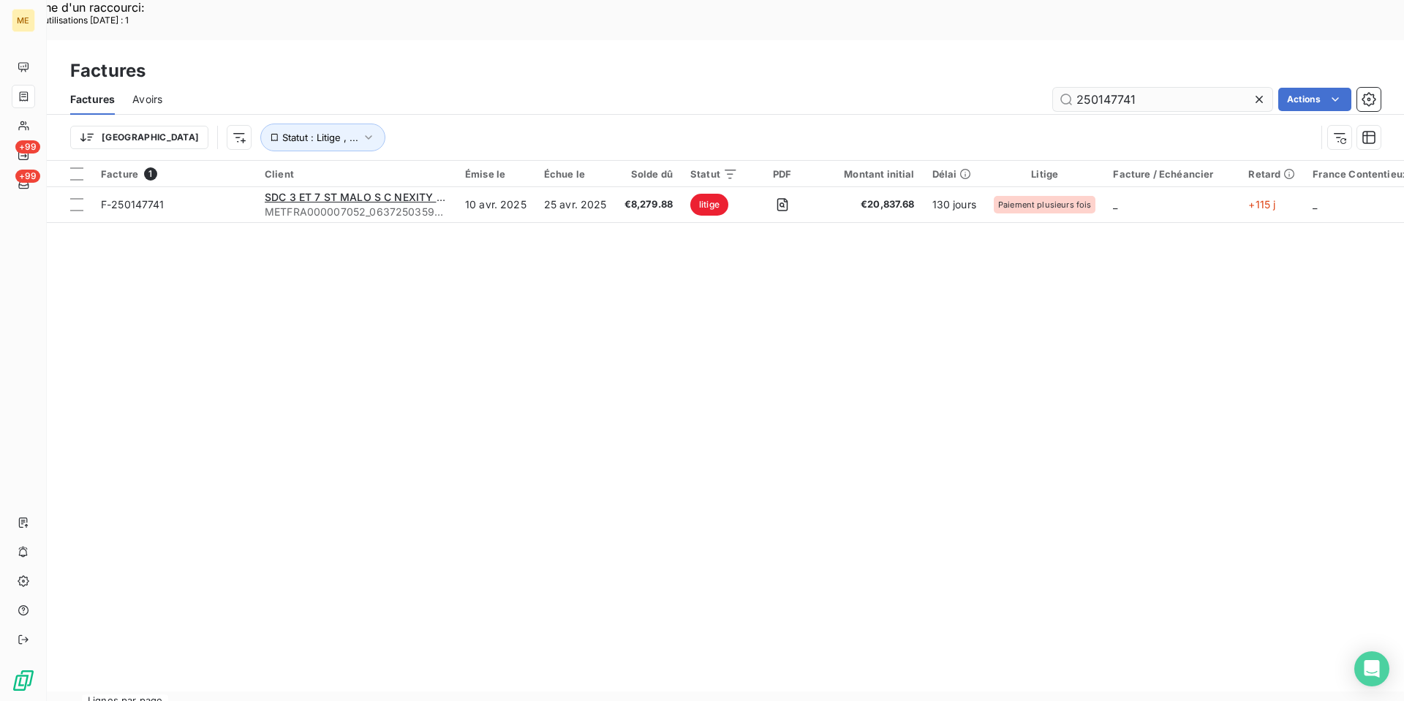
click at [1092, 88] on input "250147741" at bounding box center [1162, 99] width 219 height 23
click at [1093, 88] on input "250147741" at bounding box center [1162, 99] width 219 height 23
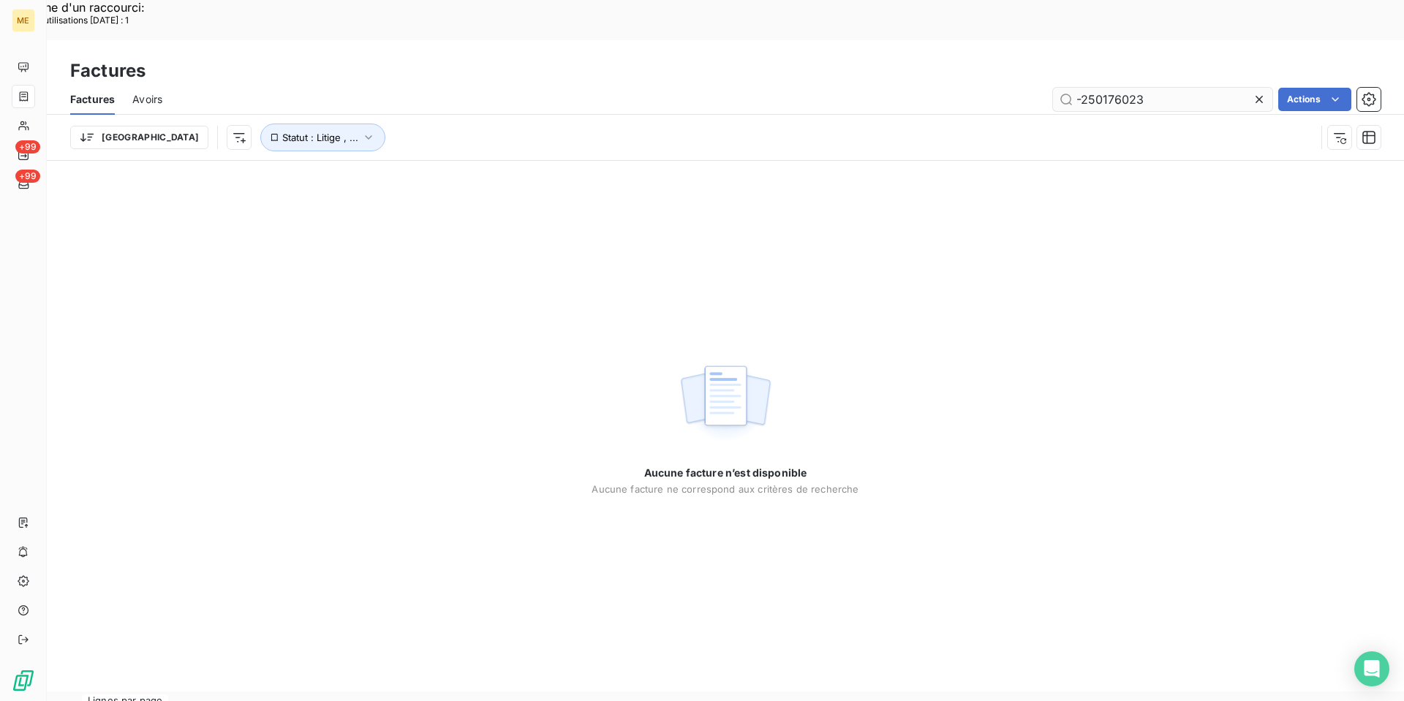
click at [1081, 88] on input "-250176023" at bounding box center [1162, 99] width 219 height 23
click at [1165, 88] on input "F-250176023" at bounding box center [1162, 99] width 219 height 23
type input "F-250176023"
click at [282, 132] on span "Statut : Litige , ..." at bounding box center [320, 138] width 76 height 12
click at [381, 242] on div "Aucune facture n’est disponible Aucune facture ne correspond aux critères de re…" at bounding box center [725, 426] width 1357 height 531
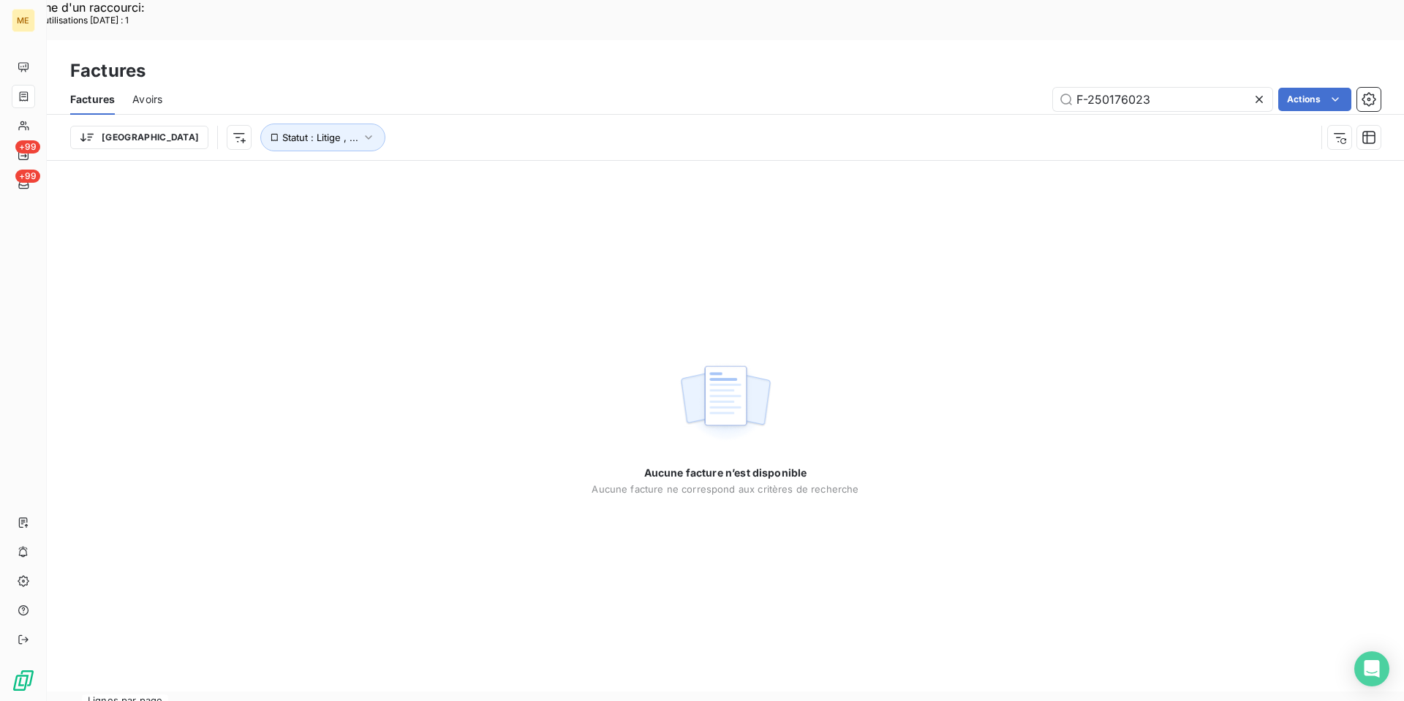
click at [1200, 58] on div "Factures" at bounding box center [725, 71] width 1357 height 26
click at [1183, 88] on input "F-250176023" at bounding box center [1162, 99] width 219 height 23
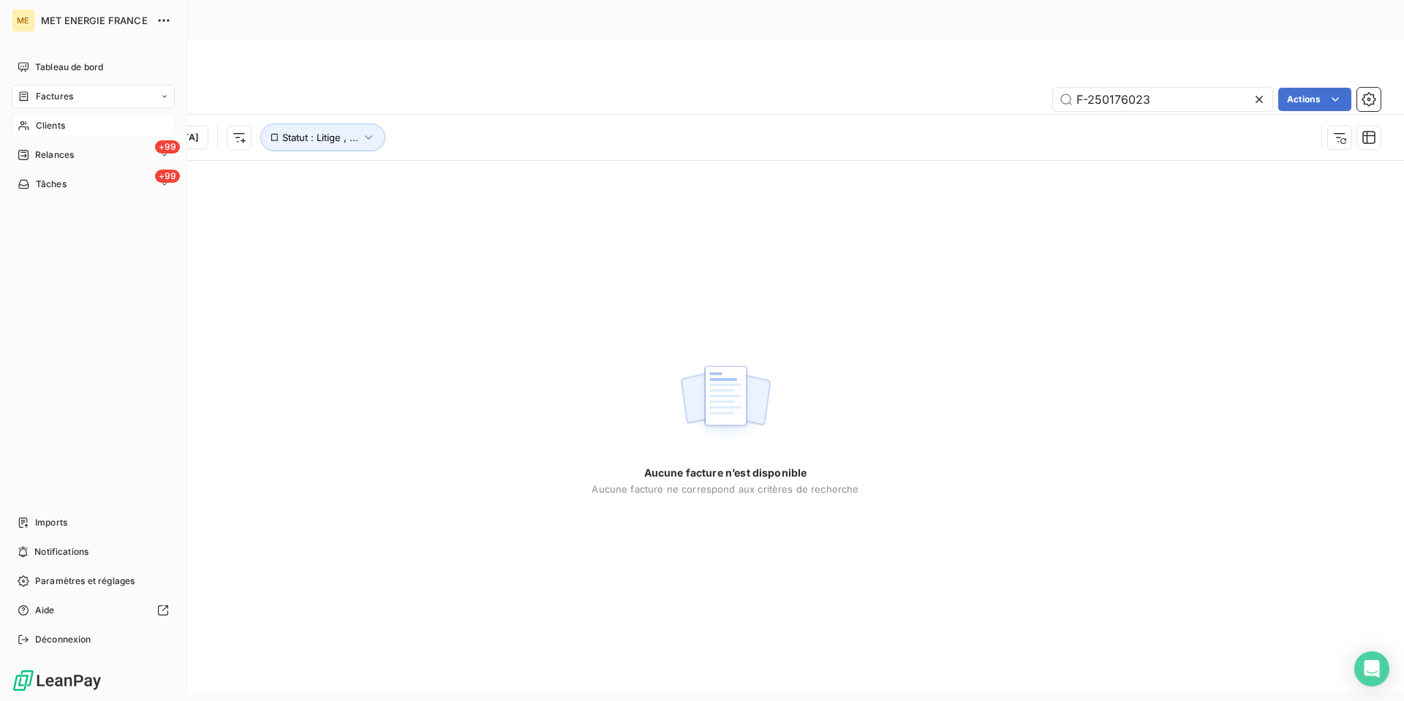
click at [53, 124] on span "Clients" at bounding box center [50, 125] width 29 height 13
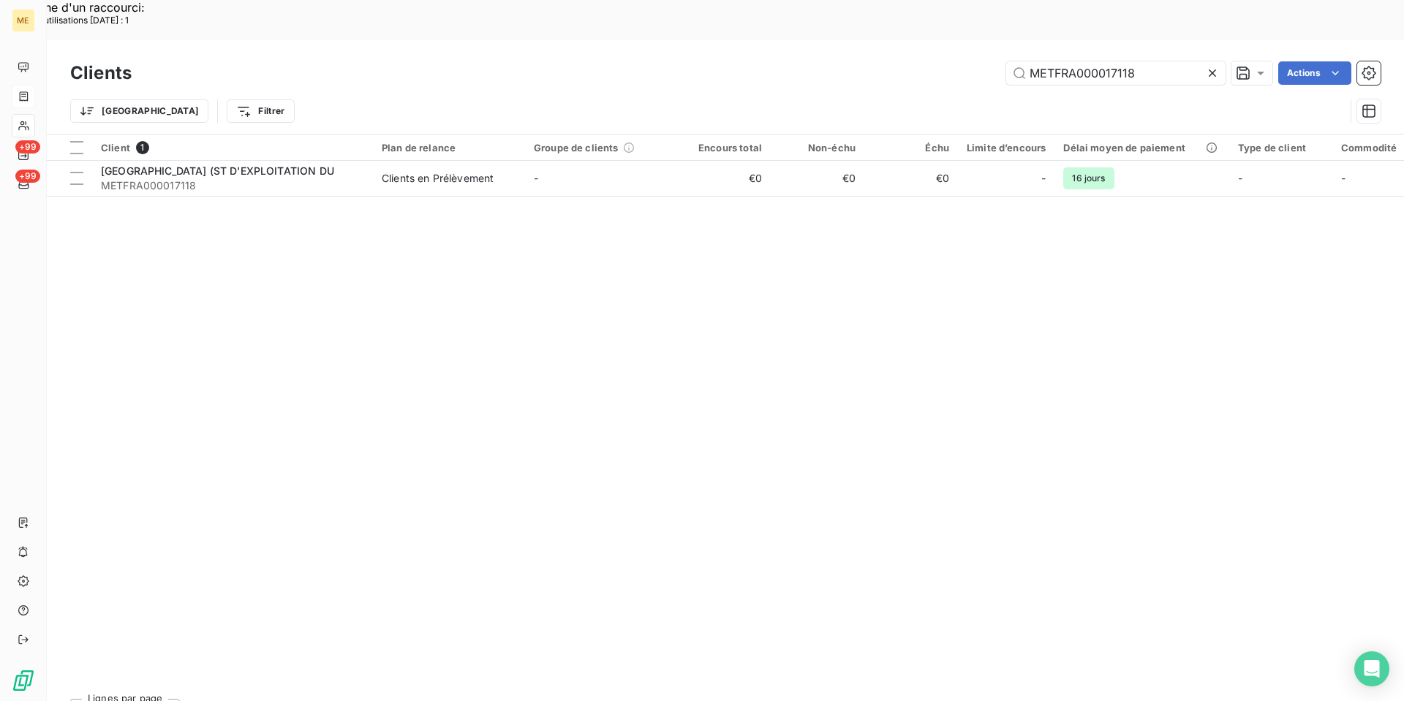
click at [1111, 58] on div "Clients METFRA000017118 Actions" at bounding box center [725, 73] width 1310 height 31
click at [1102, 61] on input "METFRA000017118" at bounding box center [1115, 72] width 219 height 23
click at [1105, 61] on input "METFRA000017118" at bounding box center [1115, 72] width 219 height 23
click at [1057, 61] on input "METFRA000017118" at bounding box center [1115, 72] width 219 height 23
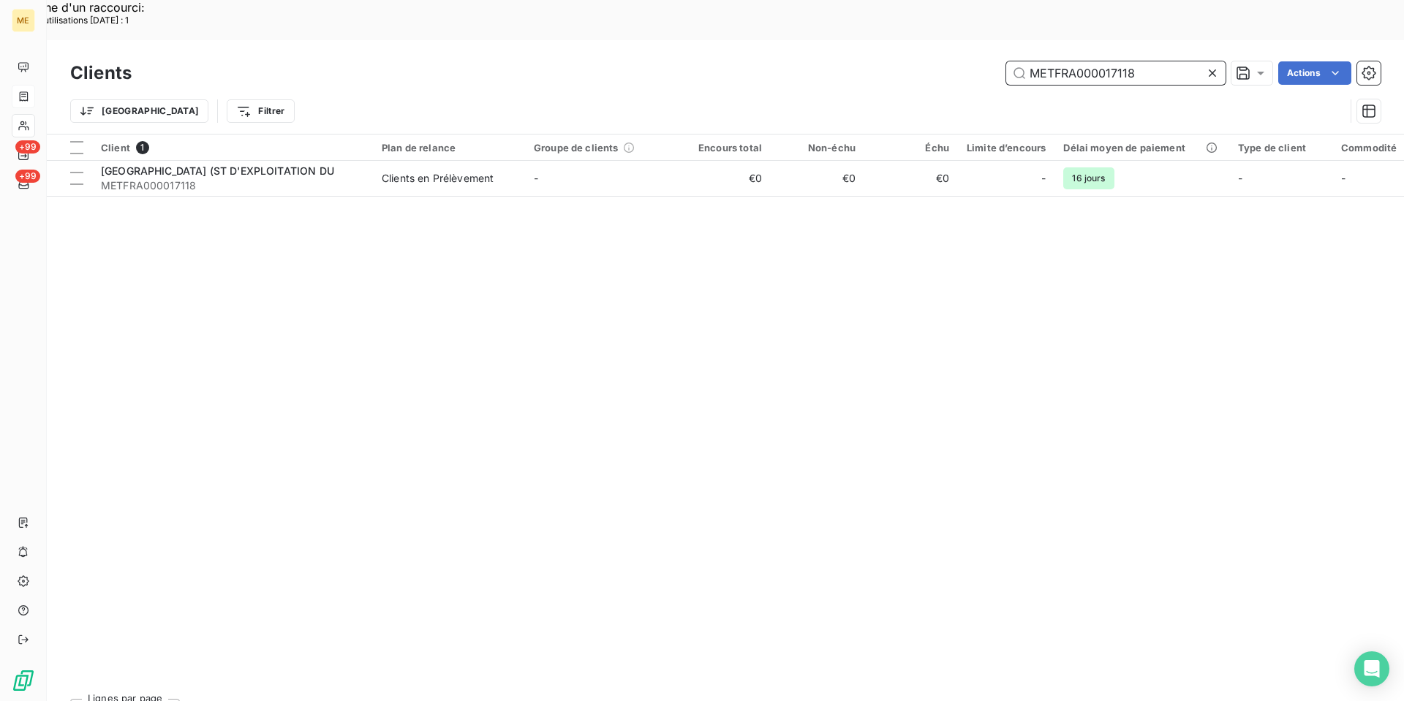
click at [1057, 61] on input "METFRA000017118" at bounding box center [1115, 72] width 219 height 23
paste input "08769"
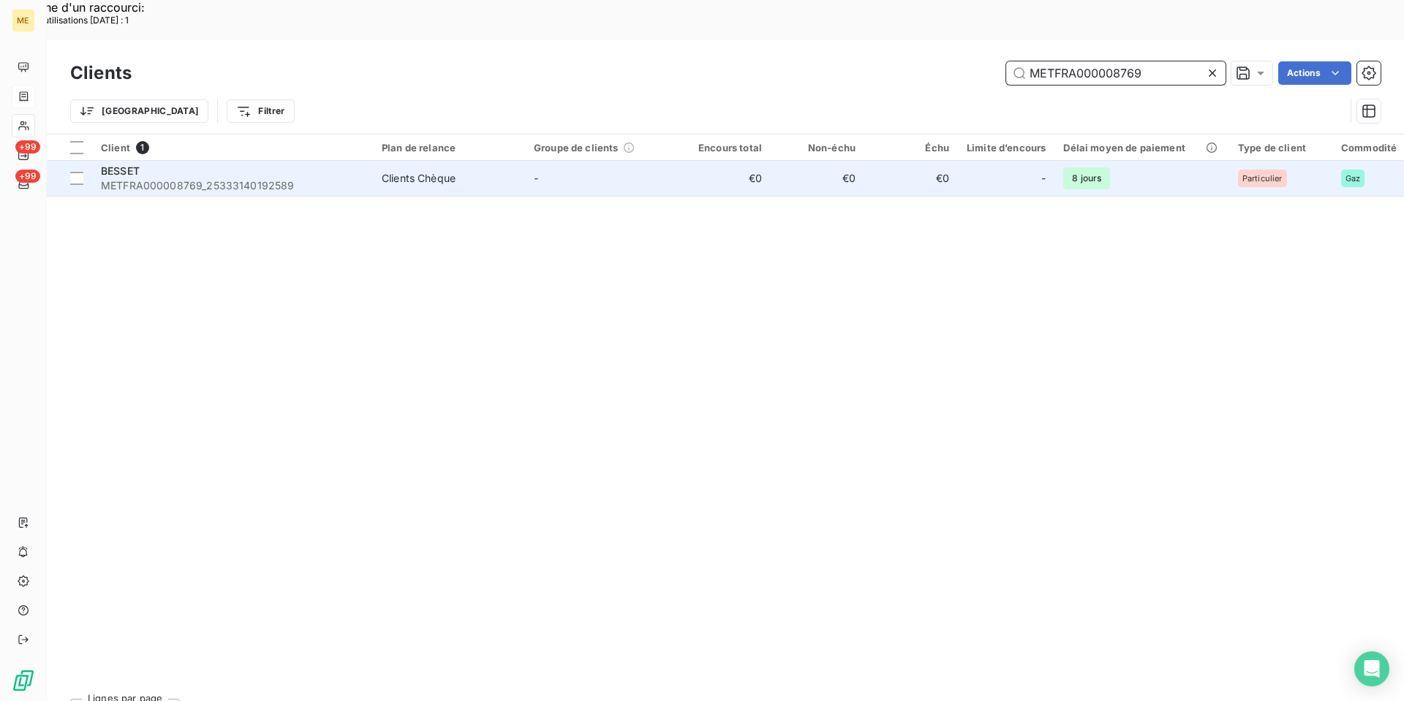
type input "METFRA000008769"
click at [181, 164] on div "BESSET" at bounding box center [232, 171] width 263 height 15
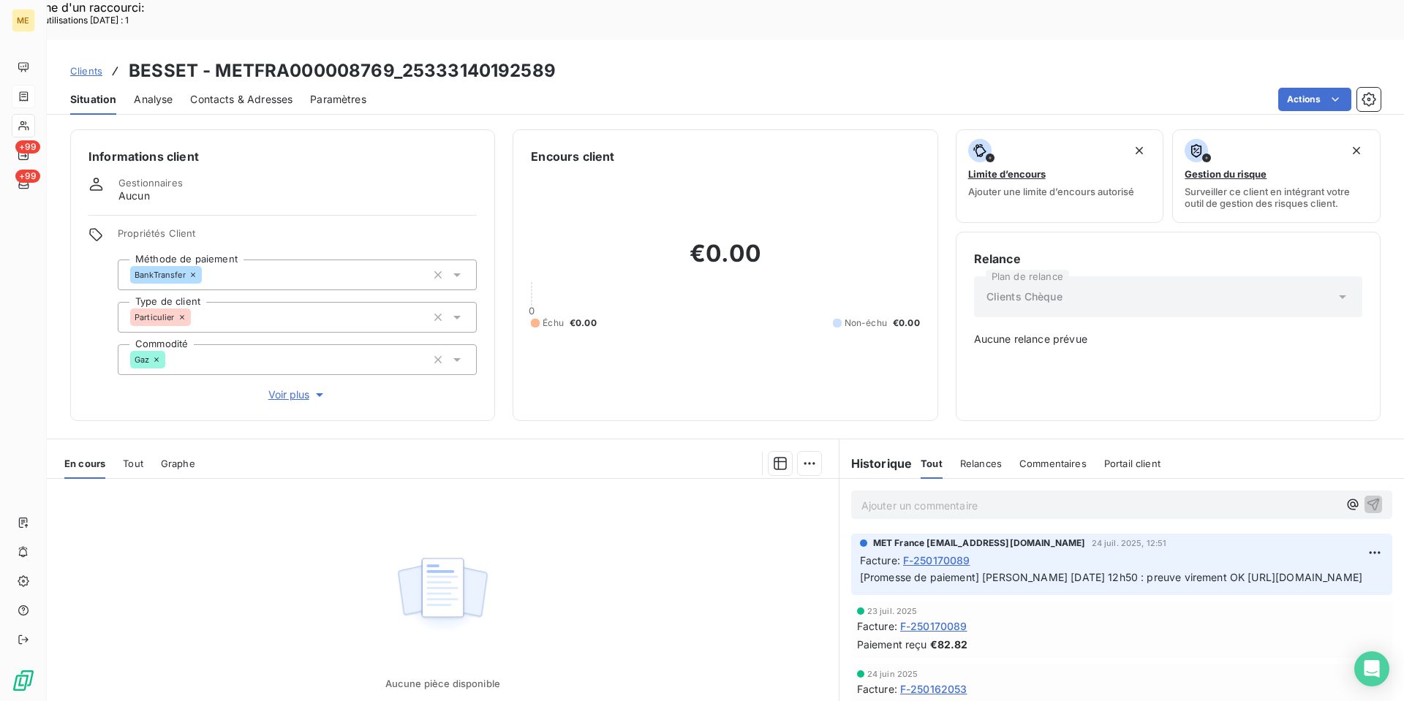
scroll to position [61, 0]
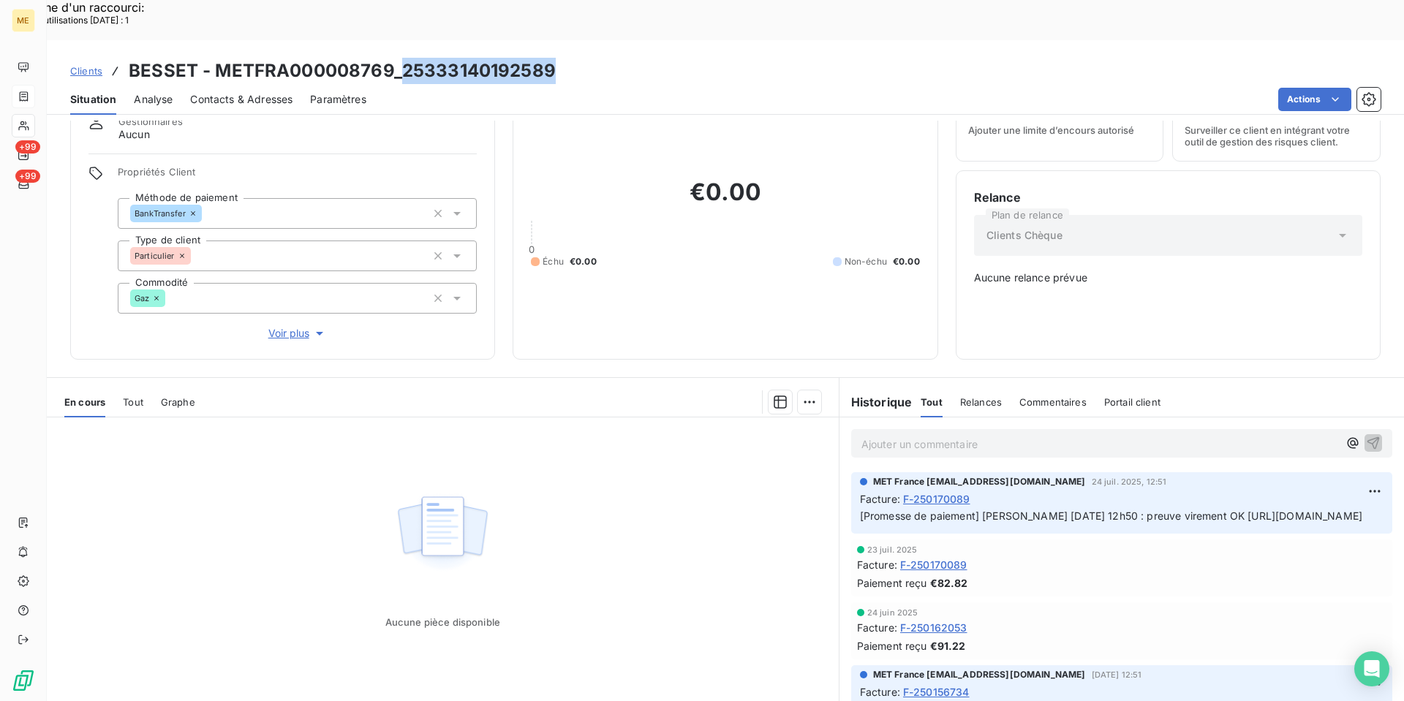
copy h3 "25333140192589"
drag, startPoint x: 553, startPoint y: 28, endPoint x: 404, endPoint y: 33, distance: 150.0
click at [404, 58] on div "Clients BESSET - METFRA000008769_25333140192589" at bounding box center [725, 71] width 1357 height 26
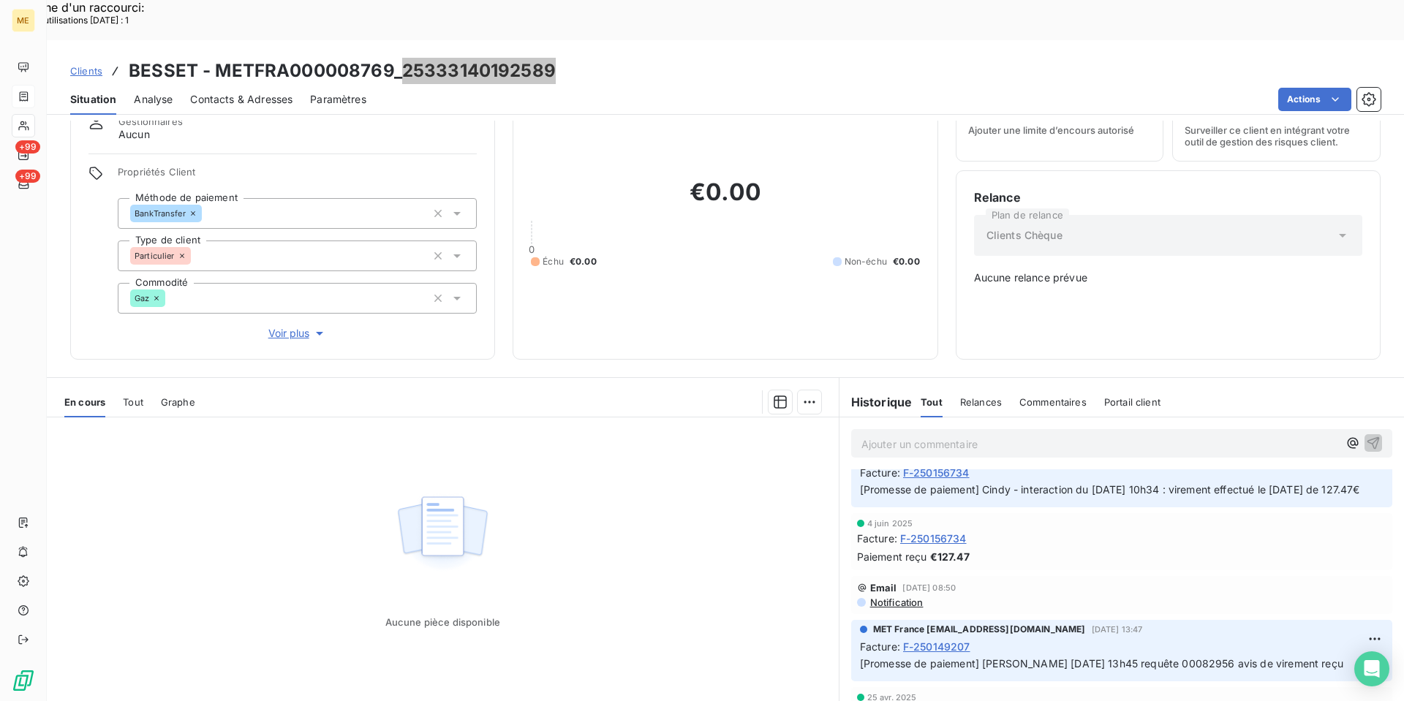
scroll to position [146, 0]
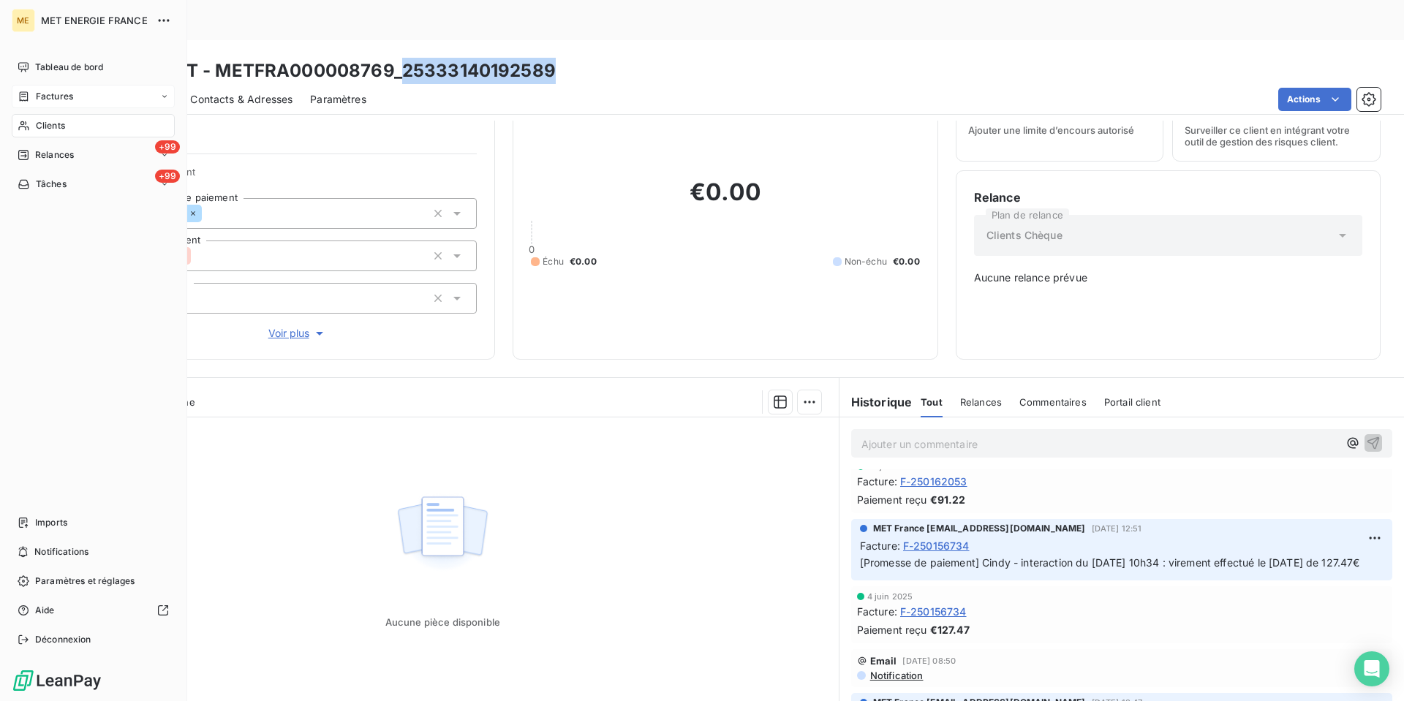
click at [60, 121] on span "Clients" at bounding box center [50, 125] width 29 height 13
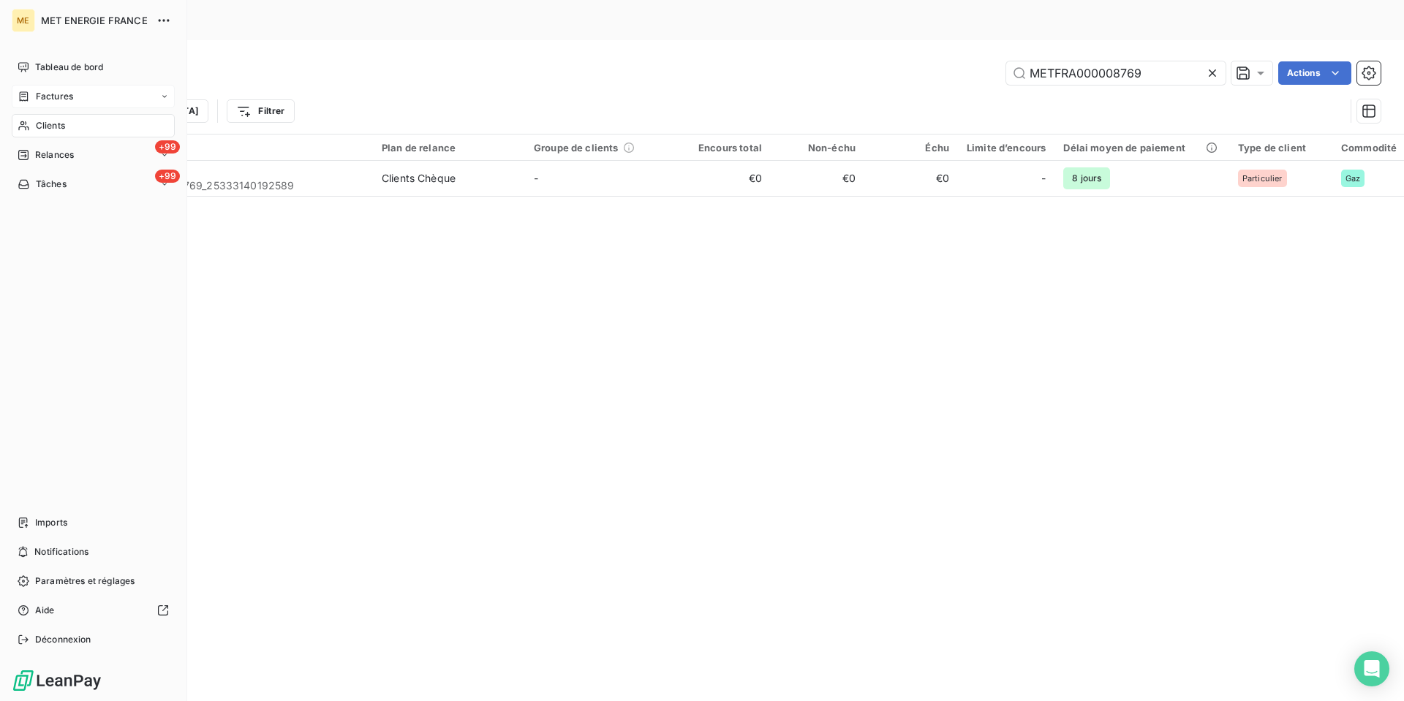
click at [29, 94] on icon at bounding box center [24, 97] width 12 height 12
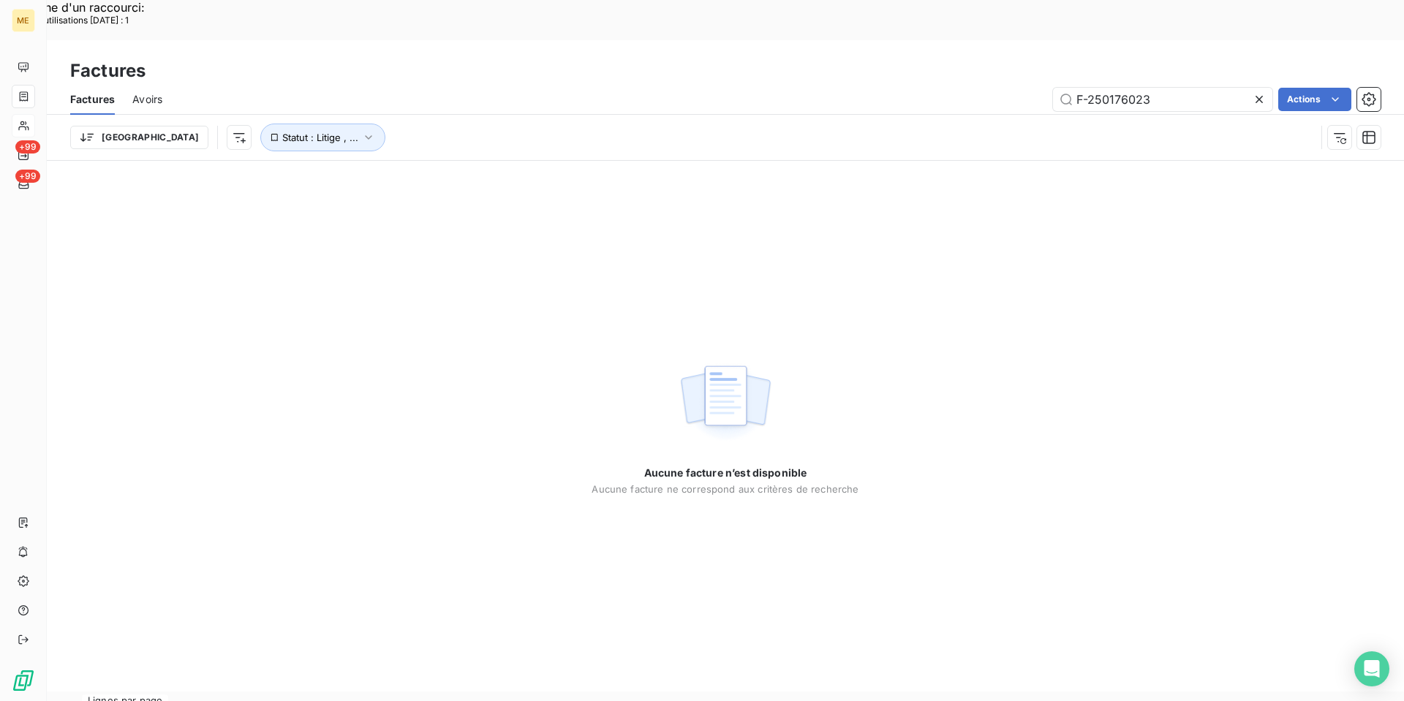
click at [453, 183] on div "Aucune facture n’est disponible Aucune facture ne correspond aux critères de re…" at bounding box center [725, 426] width 1357 height 531
